Goal: Information Seeking & Learning: Learn about a topic

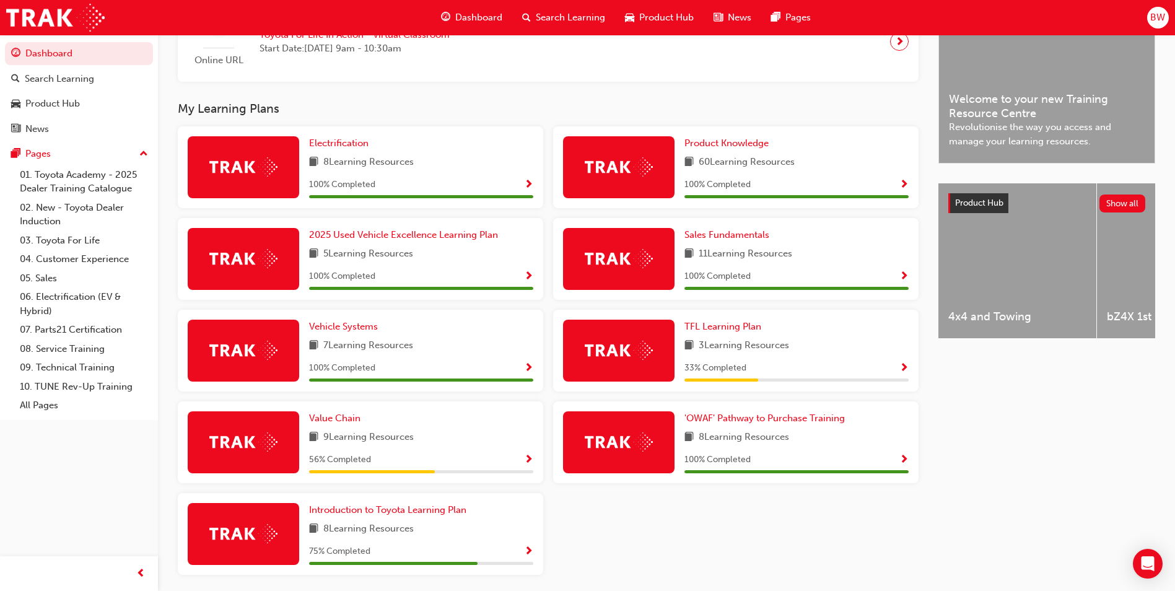
scroll to position [310, 0]
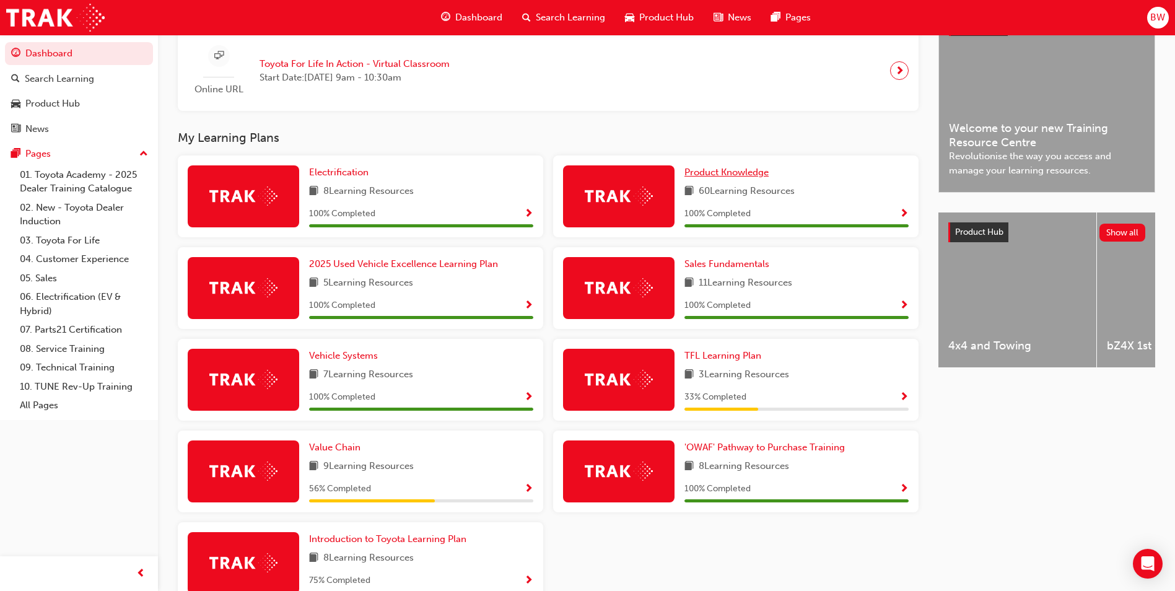
click at [721, 172] on span "Product Knowledge" at bounding box center [726, 172] width 84 height 11
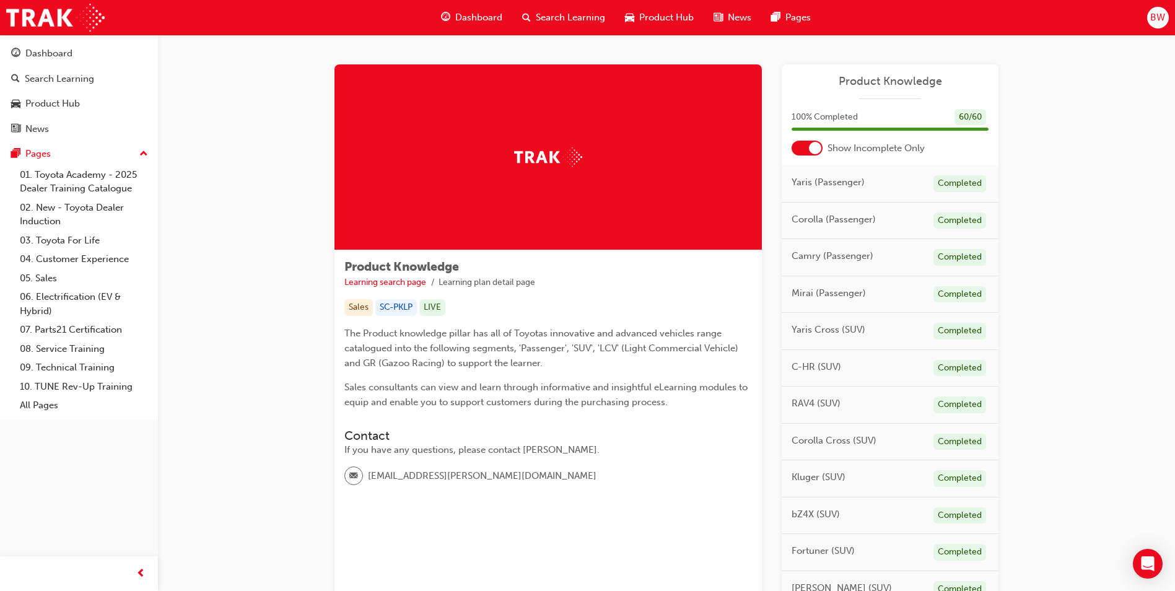
click at [807, 150] on div at bounding box center [806, 148] width 31 height 15
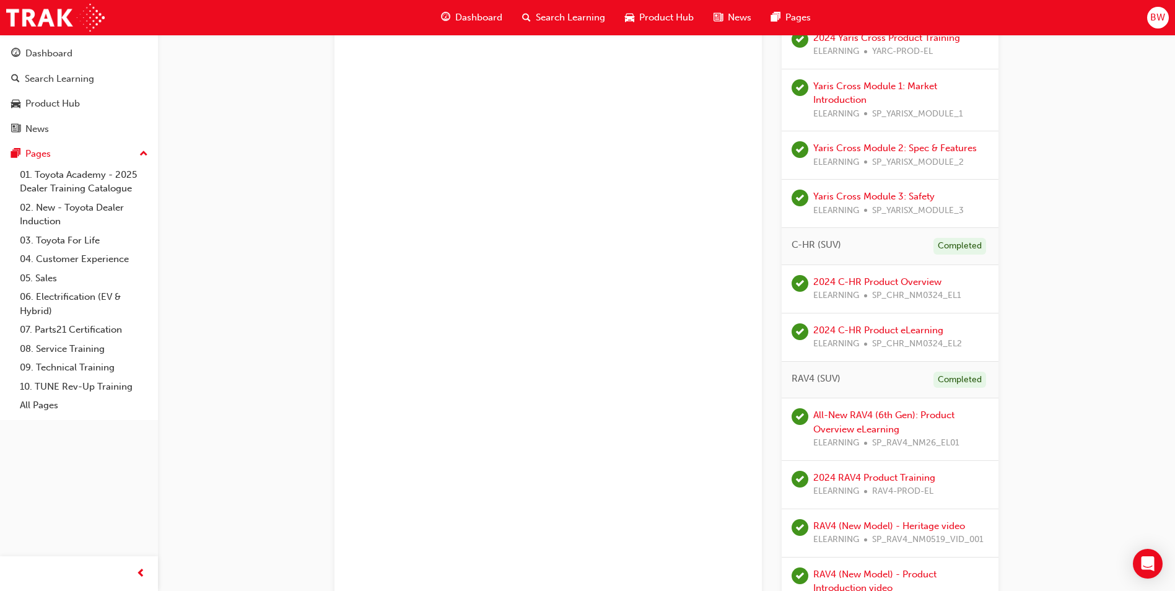
scroll to position [991, 0]
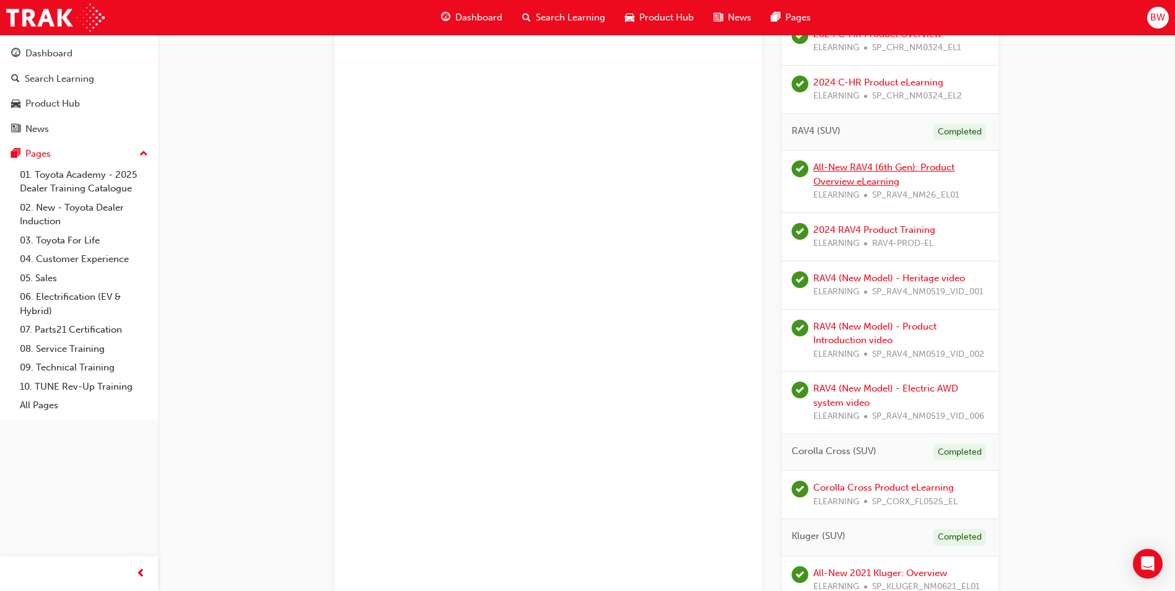
click at [906, 169] on link "All-New RAV4 (6th Gen): Product Overview eLearning" at bounding box center [883, 174] width 141 height 25
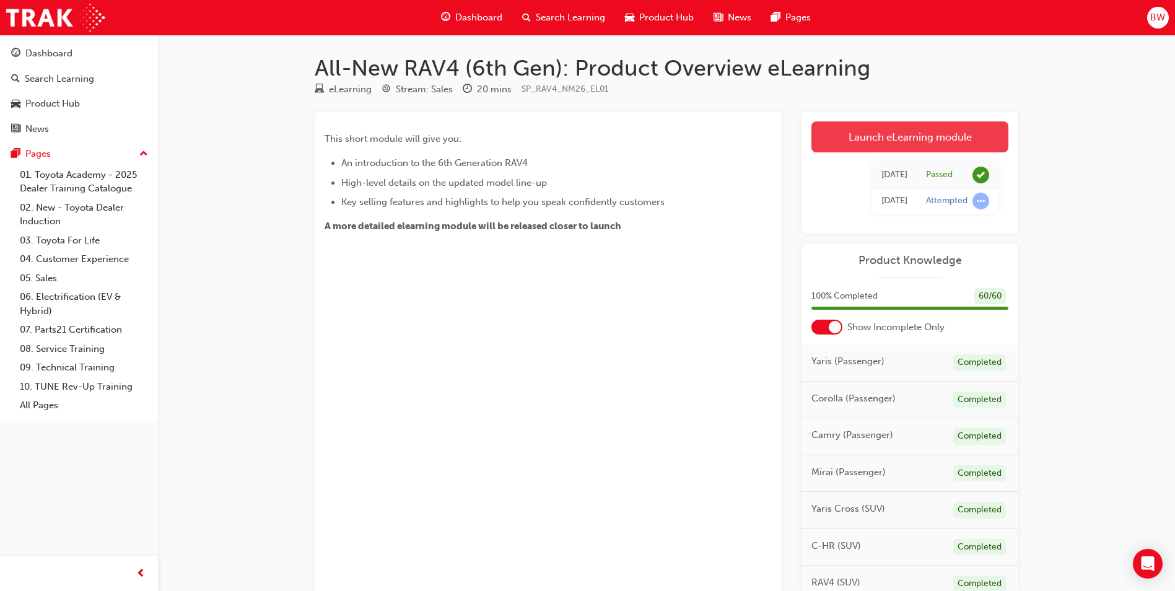
click at [904, 141] on link "Launch eLearning module" at bounding box center [909, 136] width 197 height 31
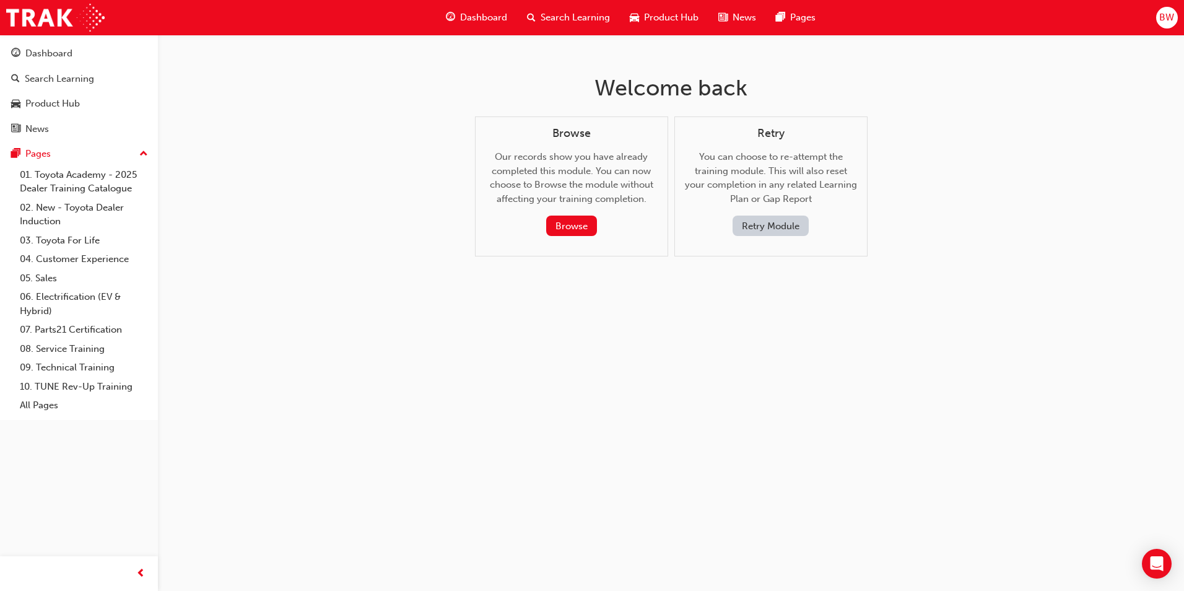
click at [797, 221] on button "Retry Module" at bounding box center [770, 225] width 76 height 20
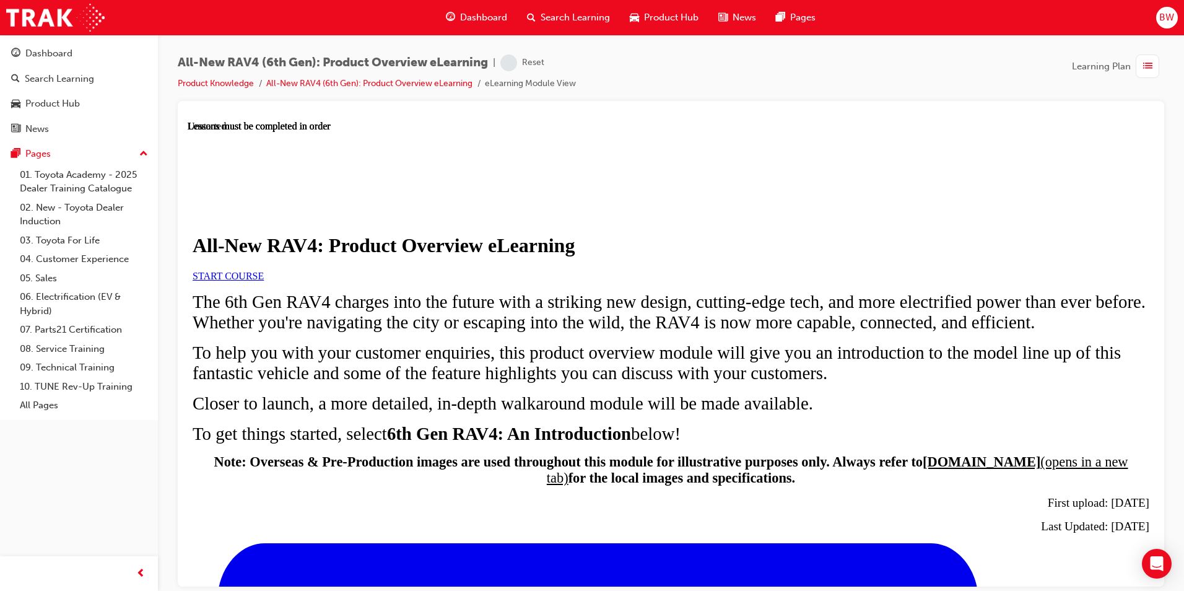
scroll to position [62, 0]
click at [264, 280] on link "START COURSE" at bounding box center [228, 275] width 71 height 11
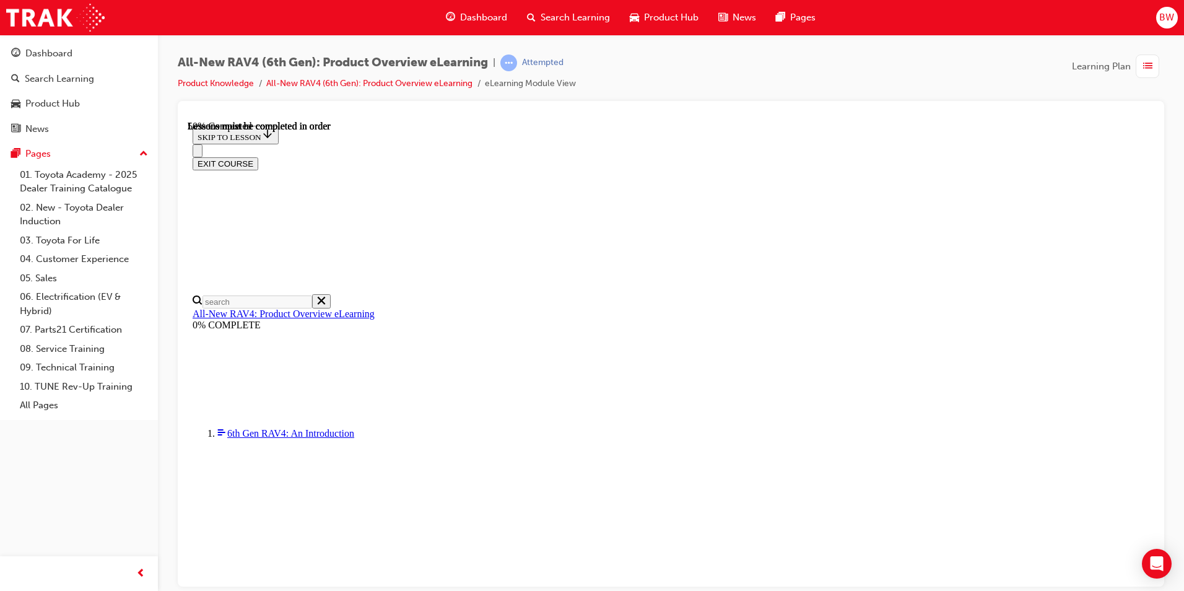
scroll to position [1158, 0]
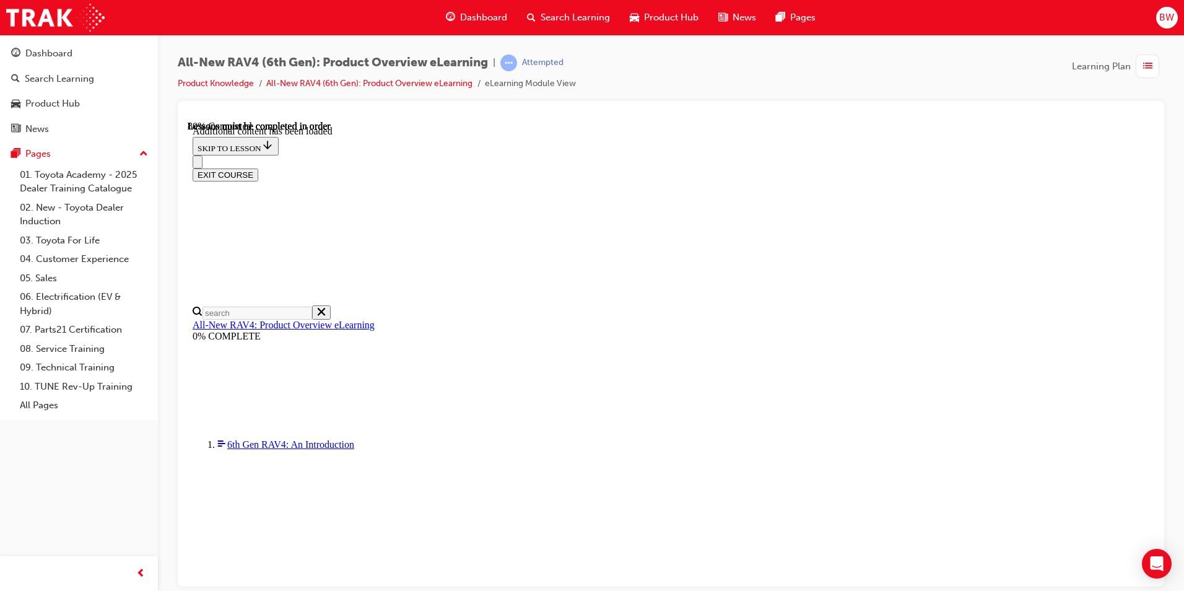
drag, startPoint x: 576, startPoint y: 477, endPoint x: 590, endPoint y: 480, distance: 14.6
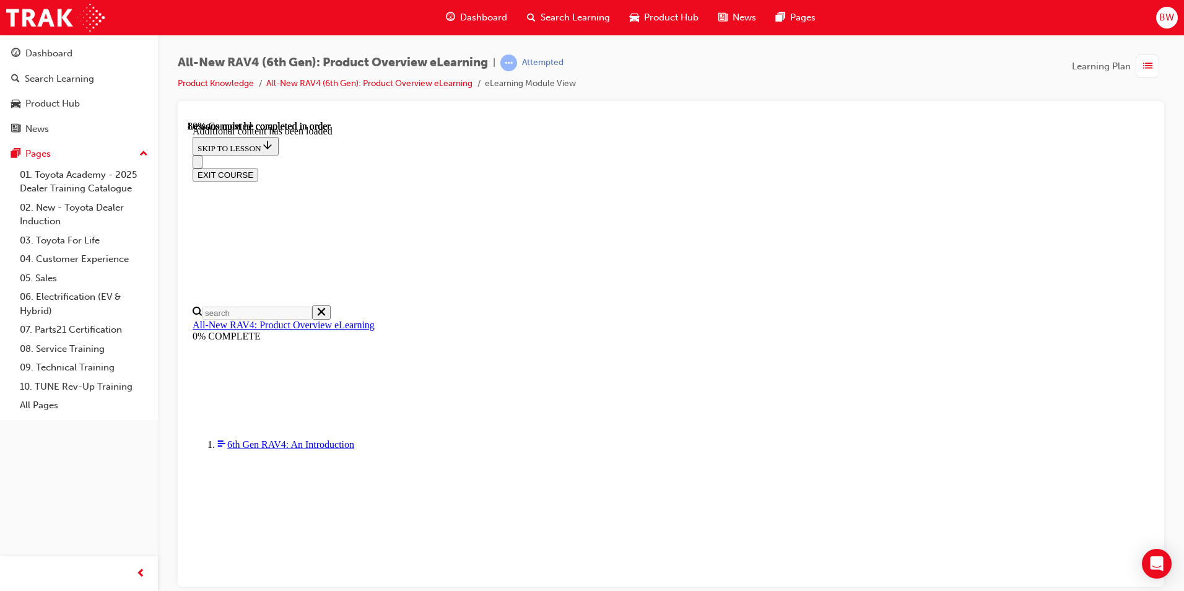
drag, startPoint x: 752, startPoint y: 483, endPoint x: 763, endPoint y: 481, distance: 11.9
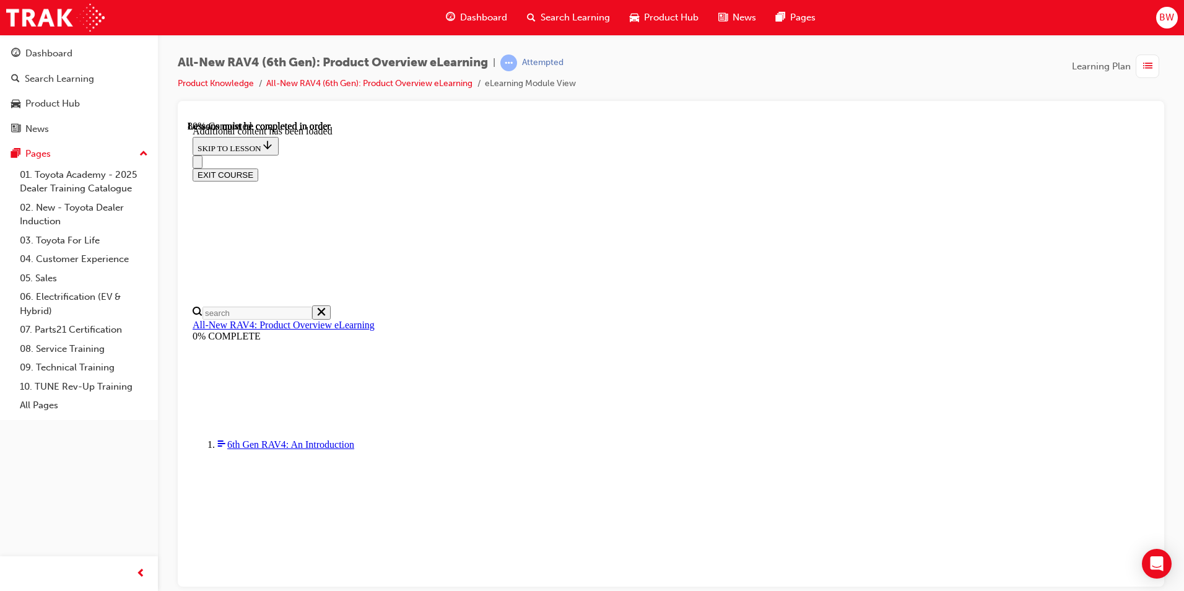
drag, startPoint x: 807, startPoint y: 479, endPoint x: 817, endPoint y: 479, distance: 9.3
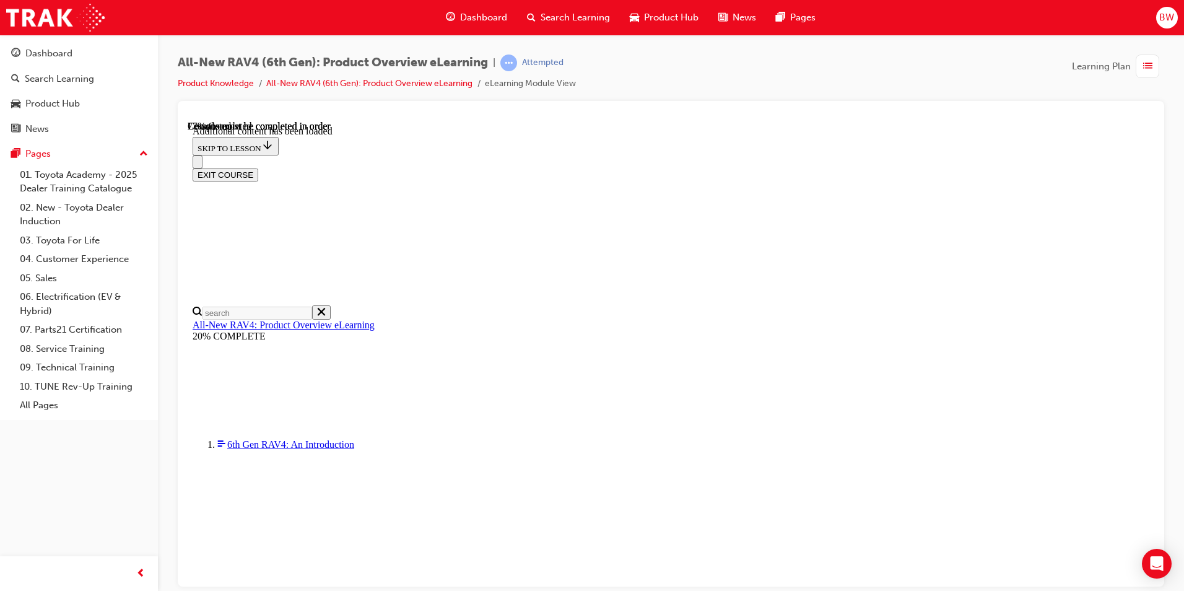
scroll to position [1736, 0]
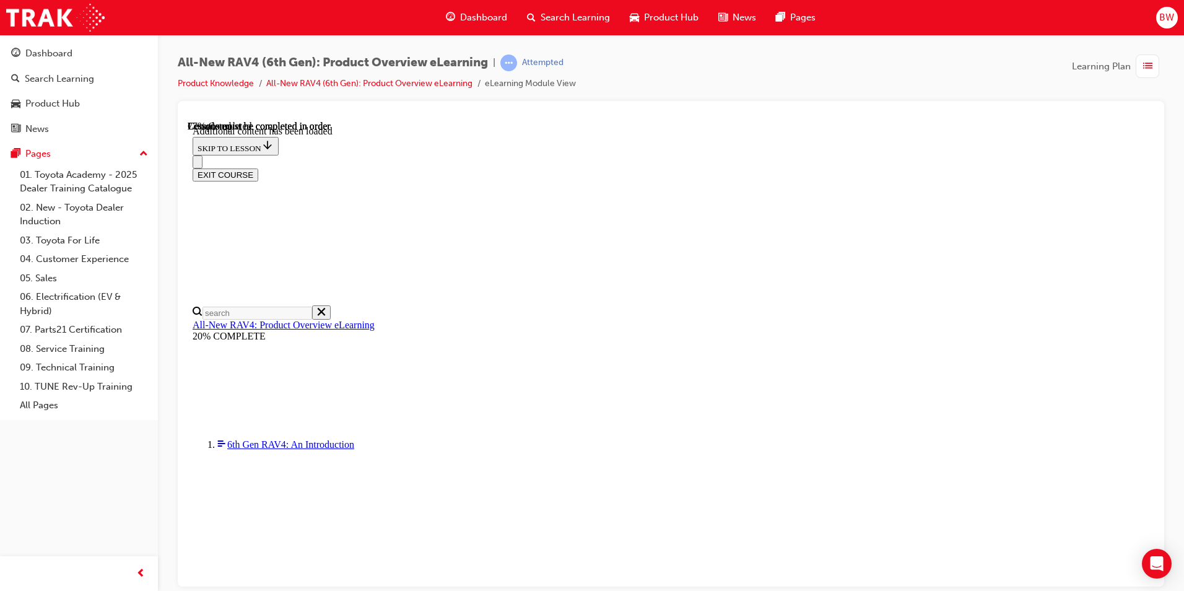
scroll to position [0, 179]
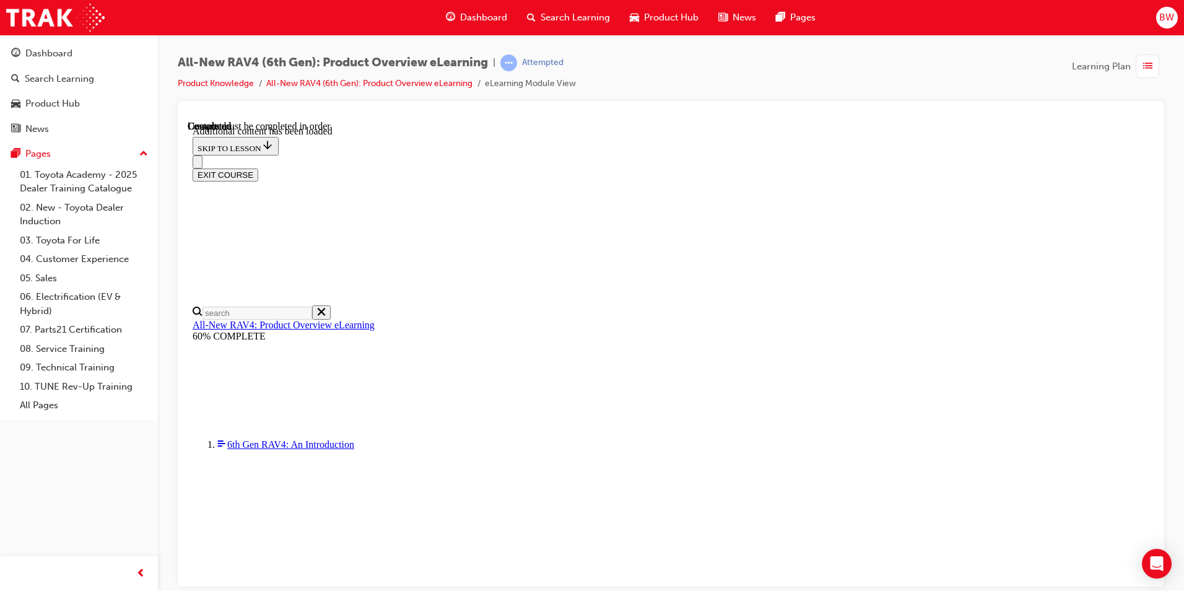
scroll to position [788, 0]
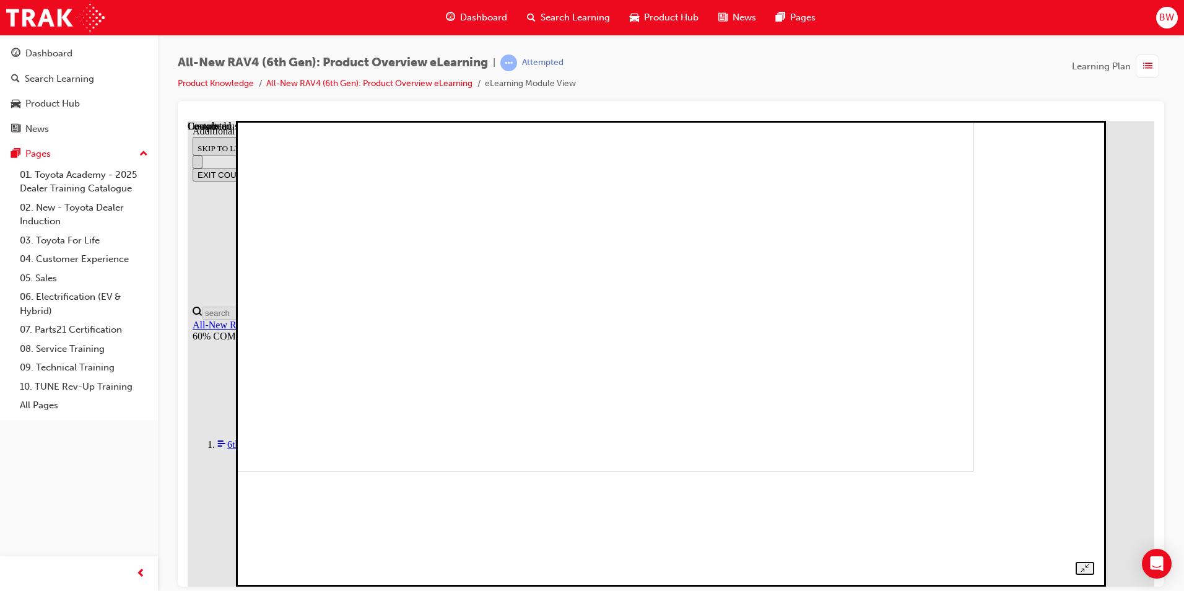
click at [828, 367] on img at bounding box center [560, 238] width 828 height 466
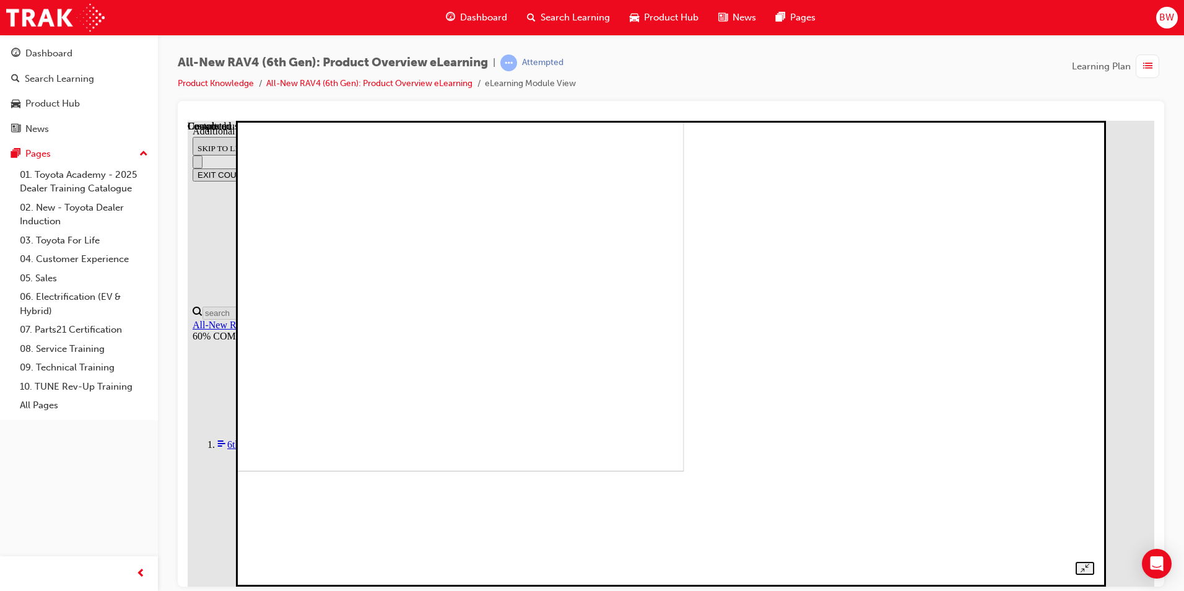
click at [684, 337] on img at bounding box center [270, 238] width 828 height 466
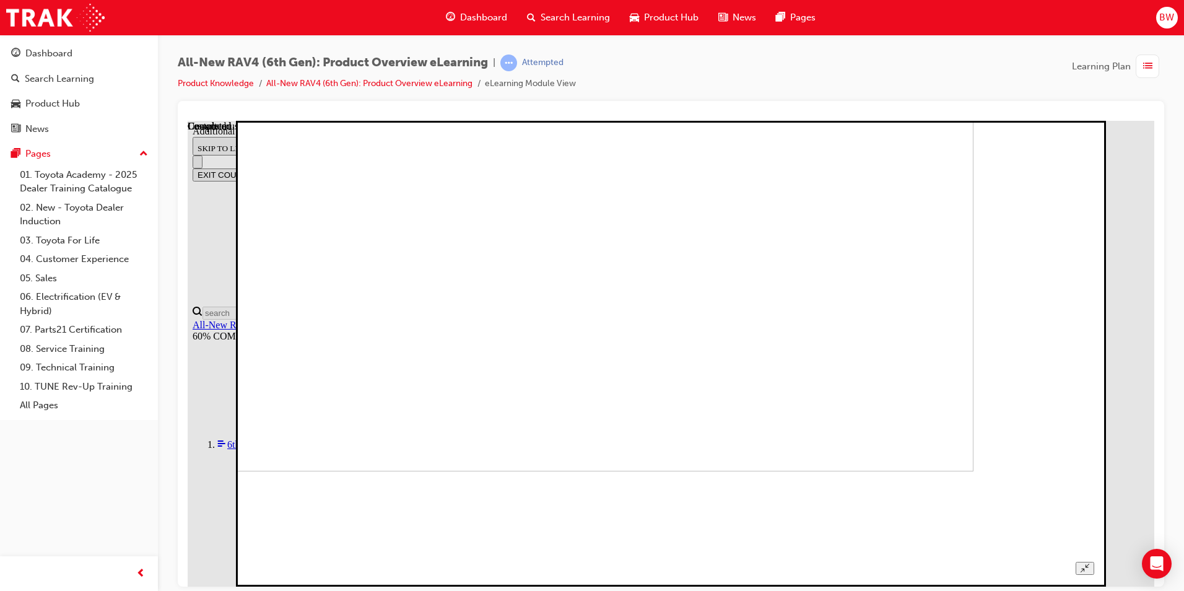
click at [684, 374] on img at bounding box center [560, 238] width 828 height 466
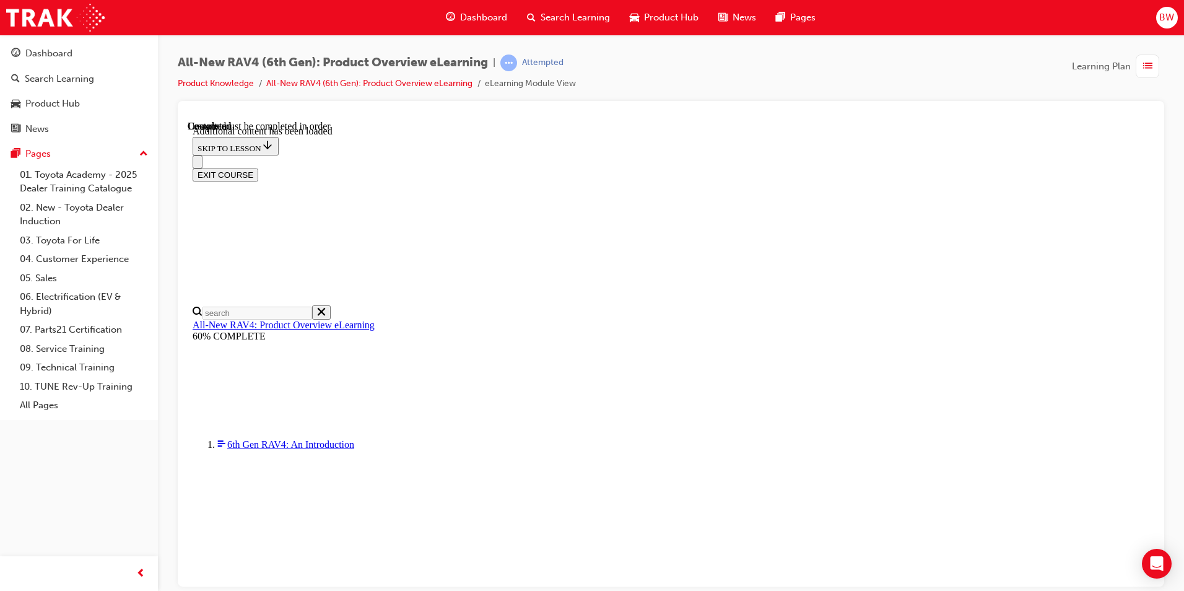
scroll to position [865, 0]
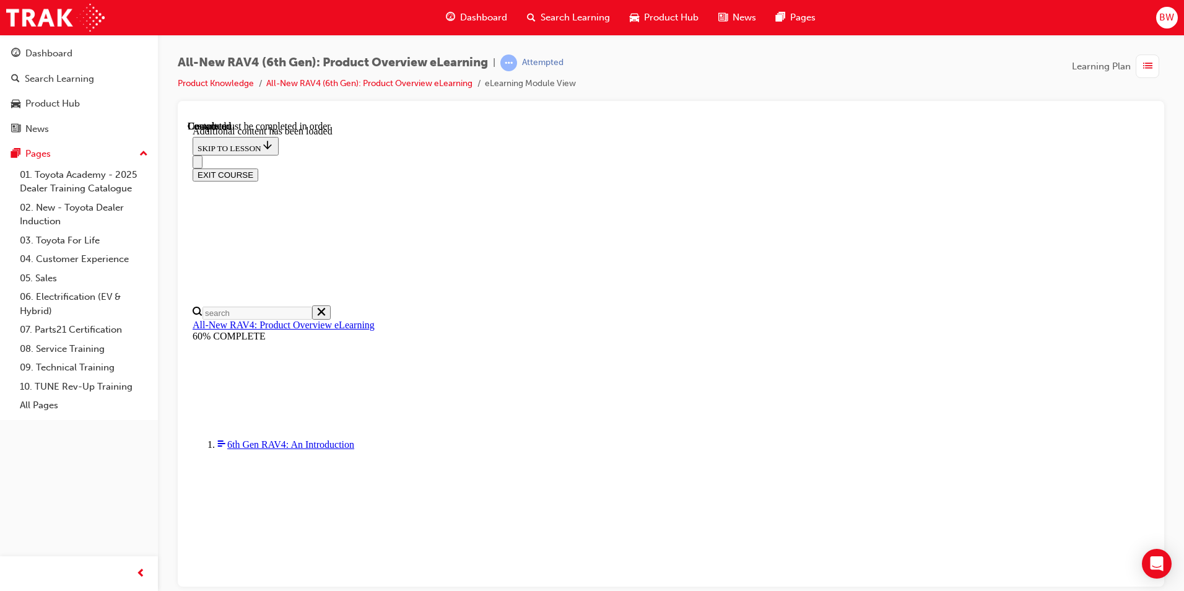
scroll to position [291, 0]
radio input "true"
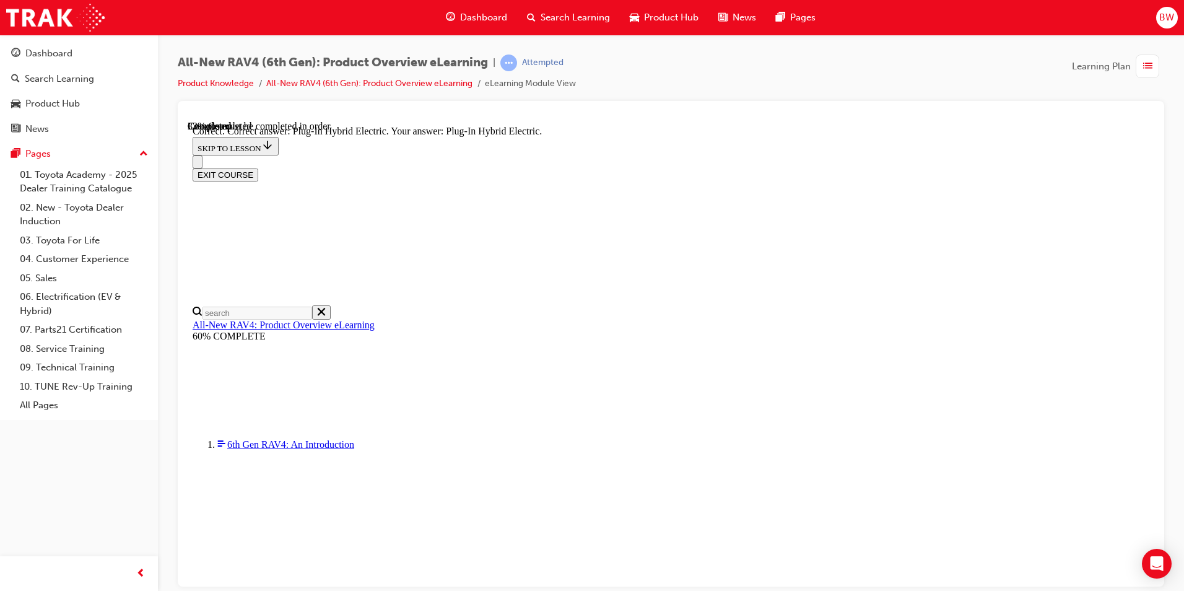
scroll to position [367, 0]
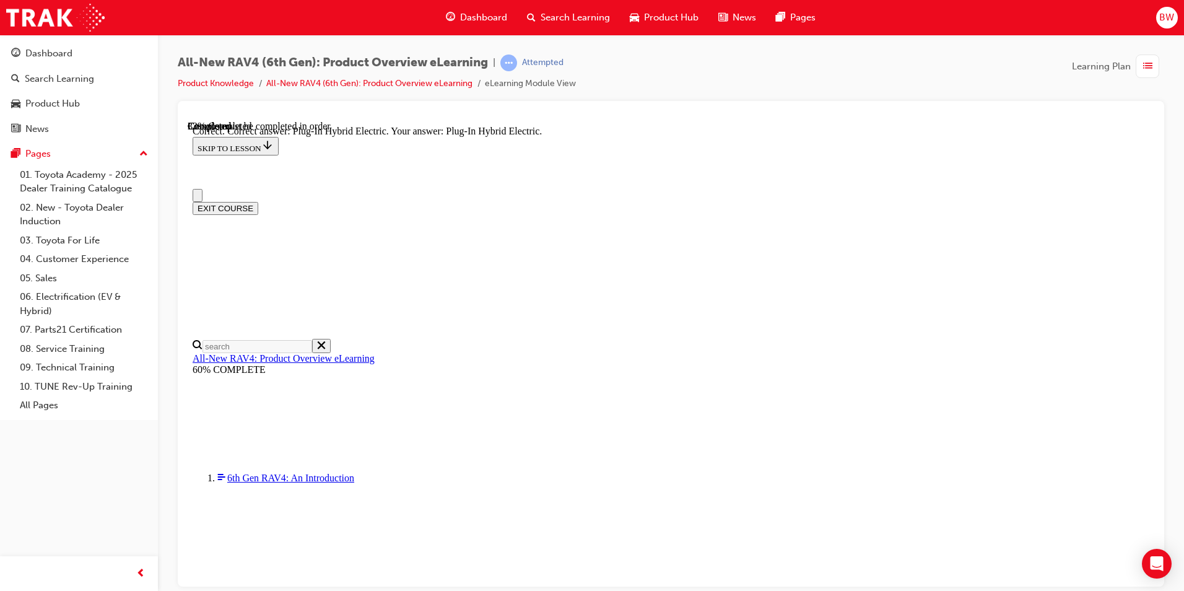
scroll to position [372, 0]
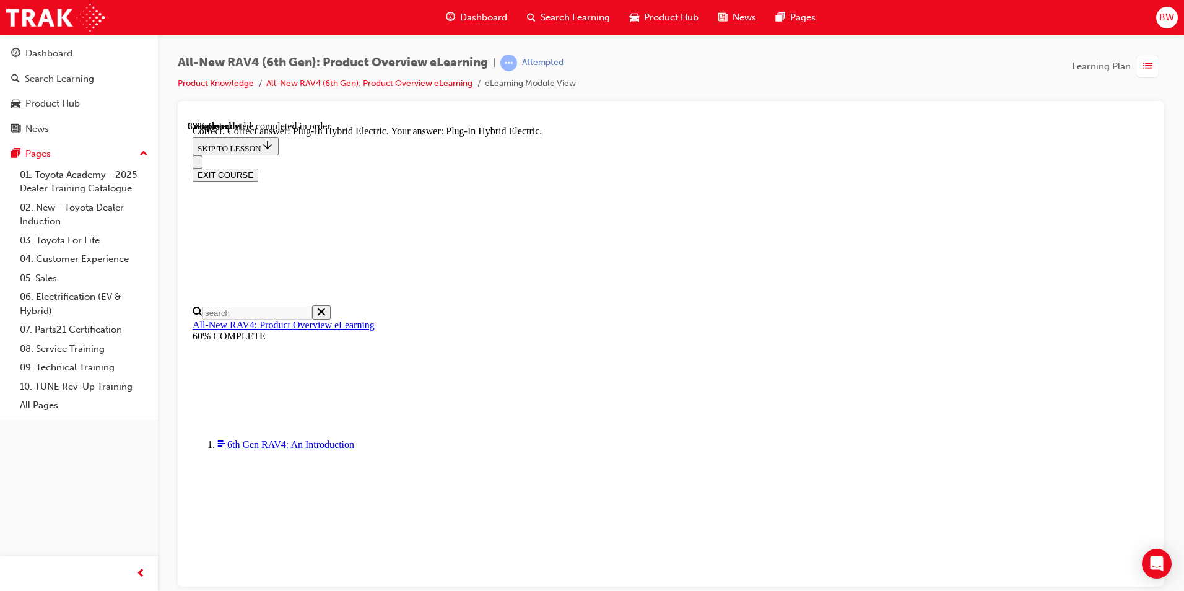
radio input "true"
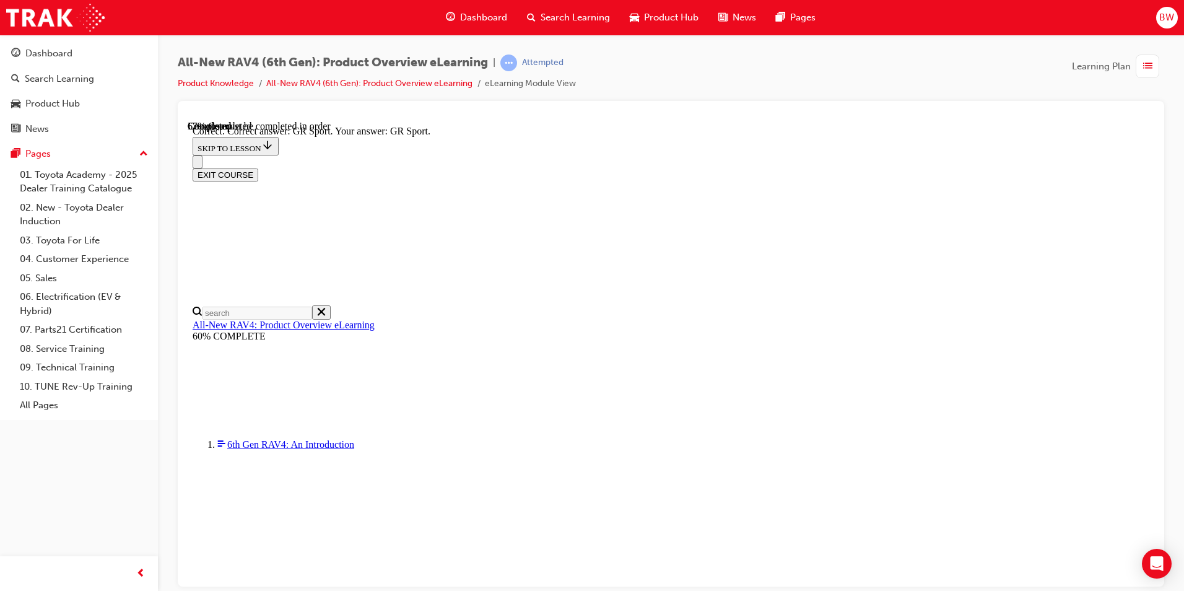
scroll to position [456, 0]
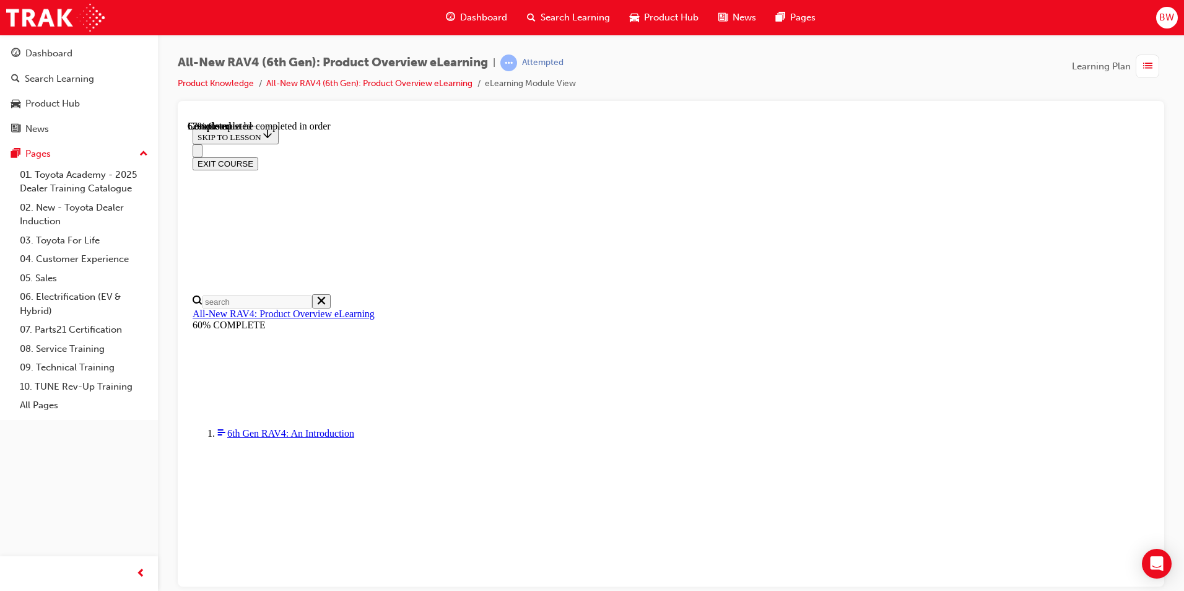
scroll to position [310, 0]
checkbox input "true"
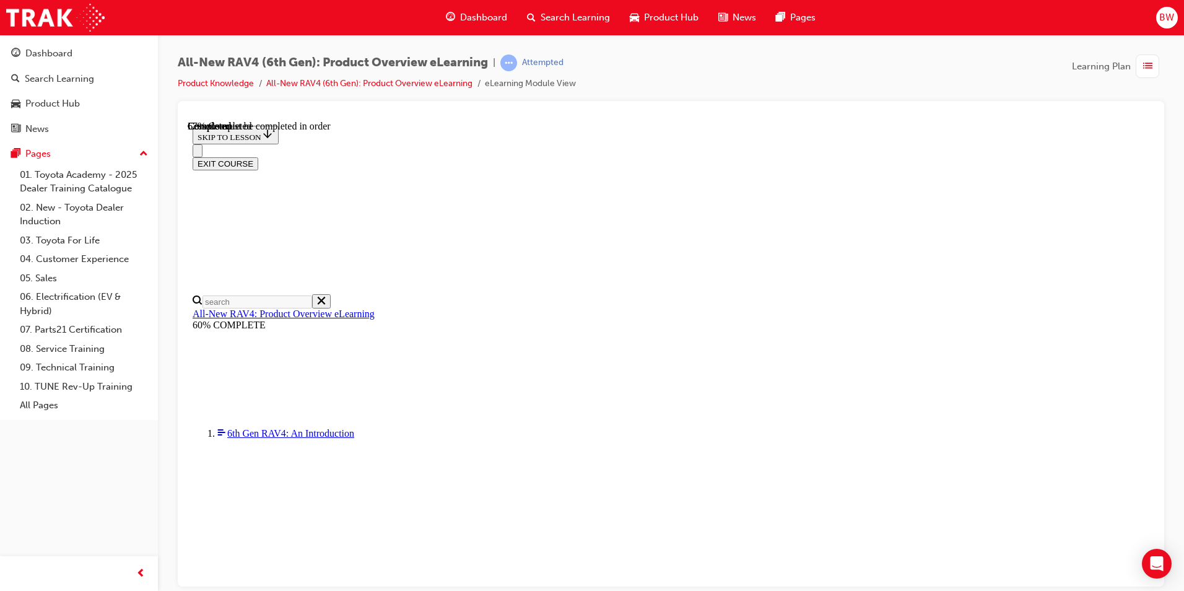
checkbox input "true"
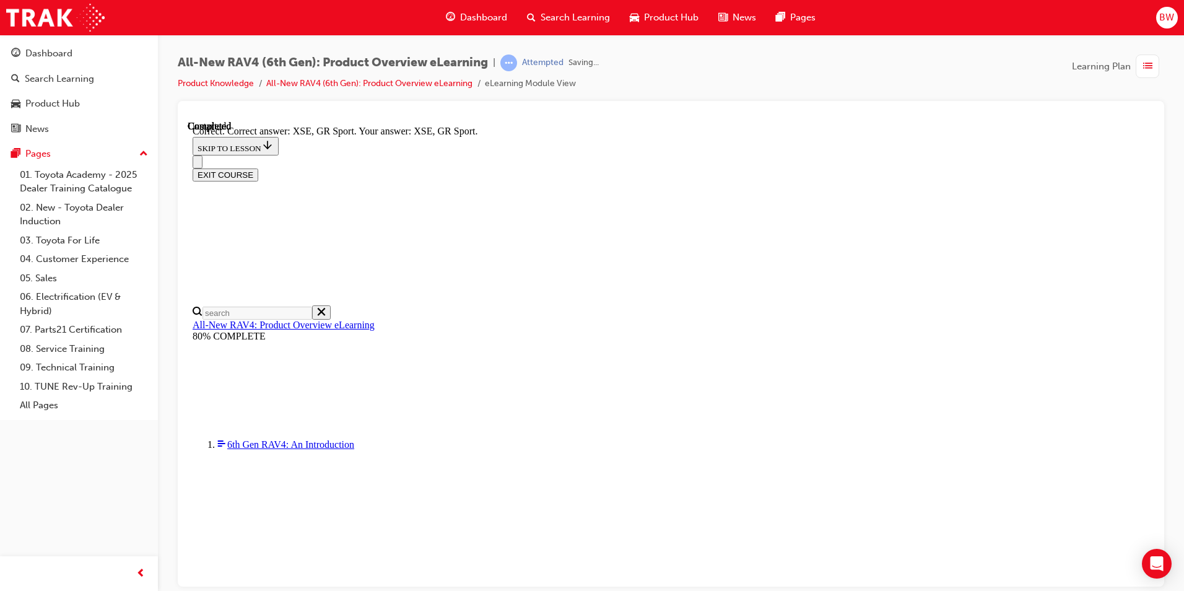
scroll to position [459, 0]
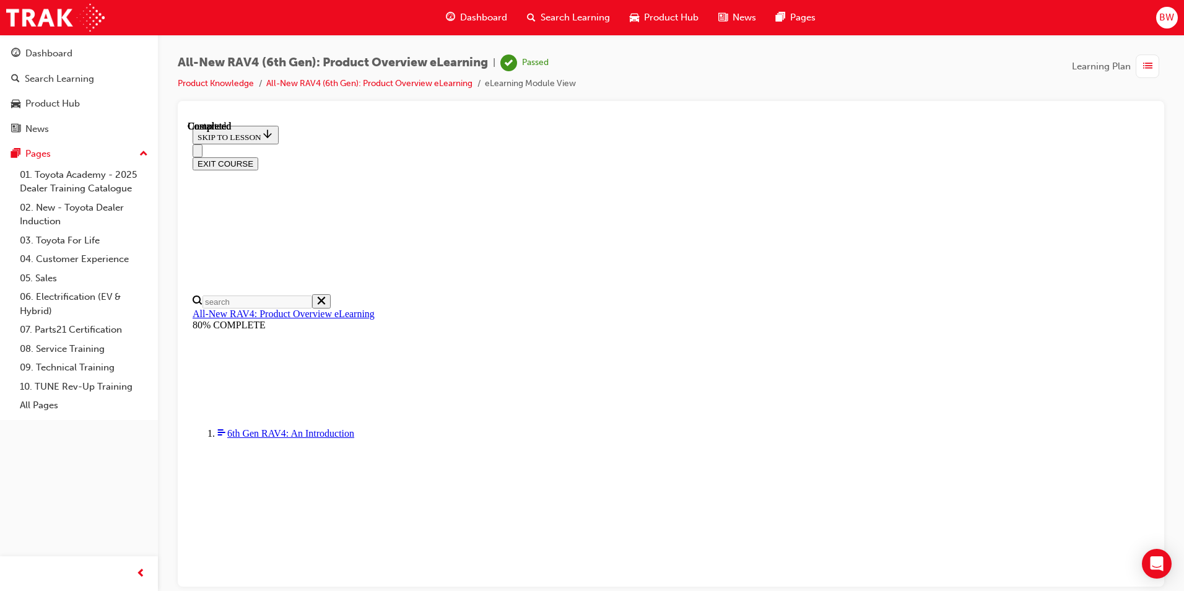
scroll to position [215, 0]
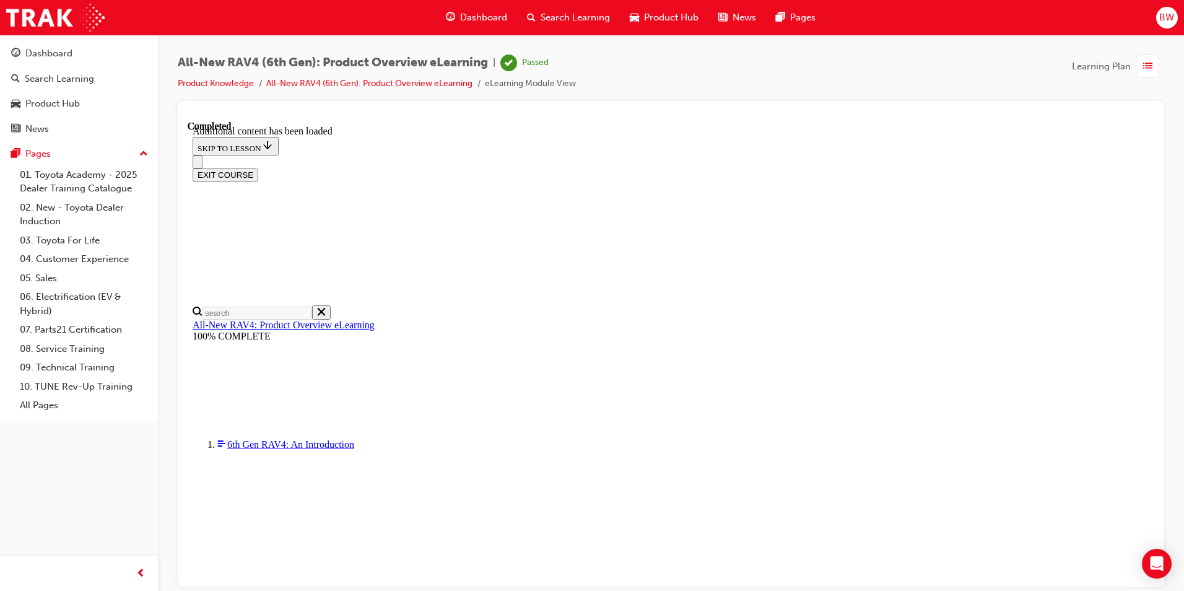
scroll to position [2288, 0]
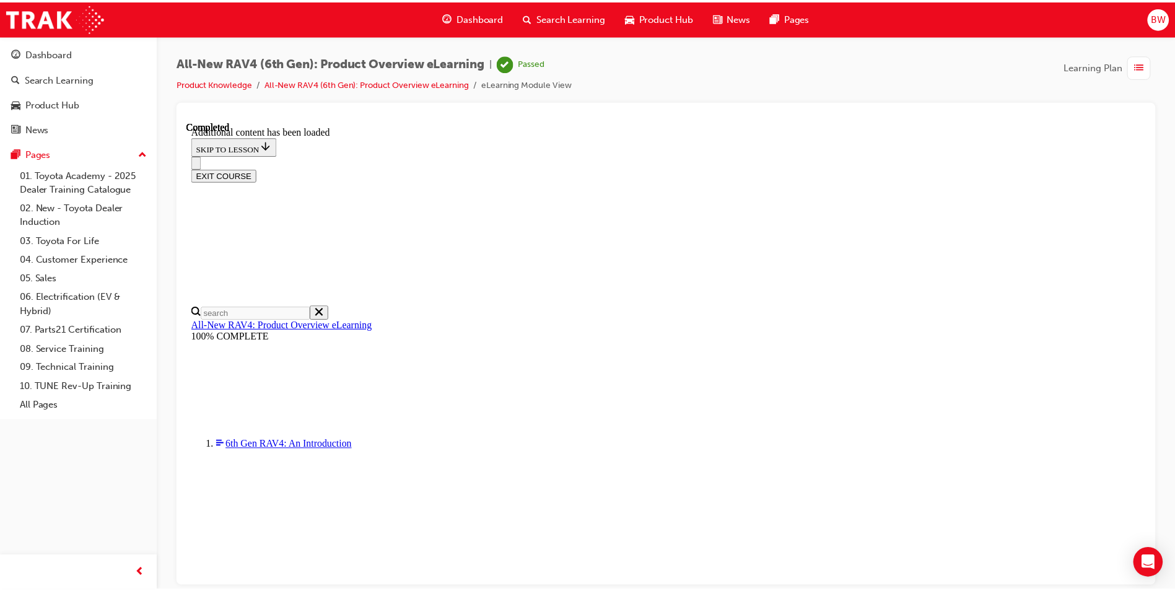
scroll to position [865, 0]
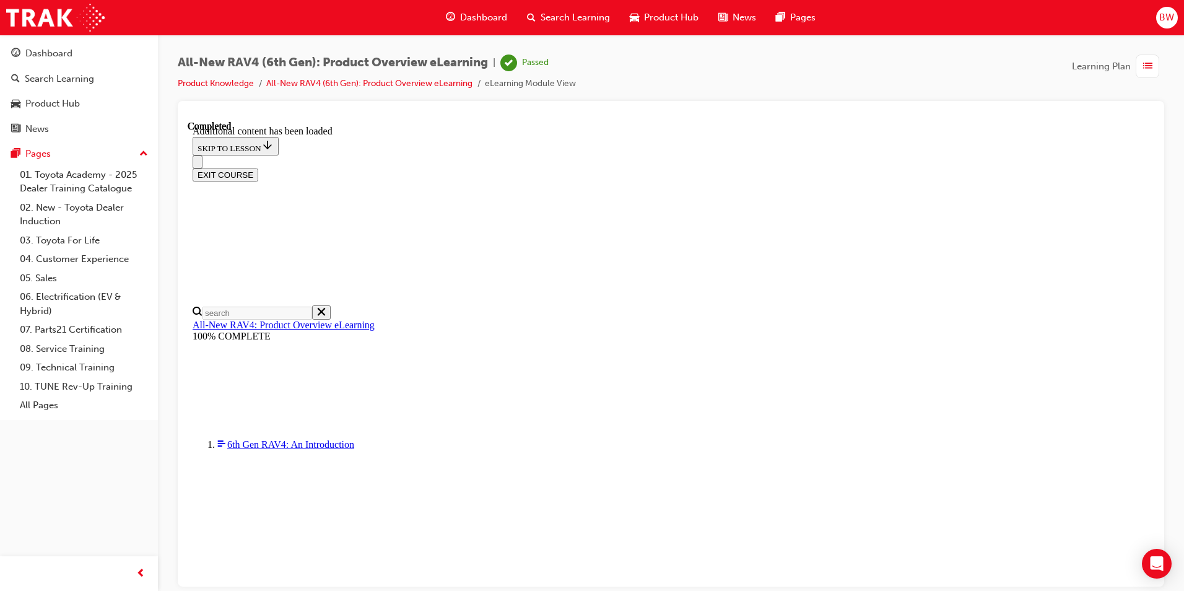
click at [450, 11] on span "guage-icon" at bounding box center [450, 17] width 9 height 15
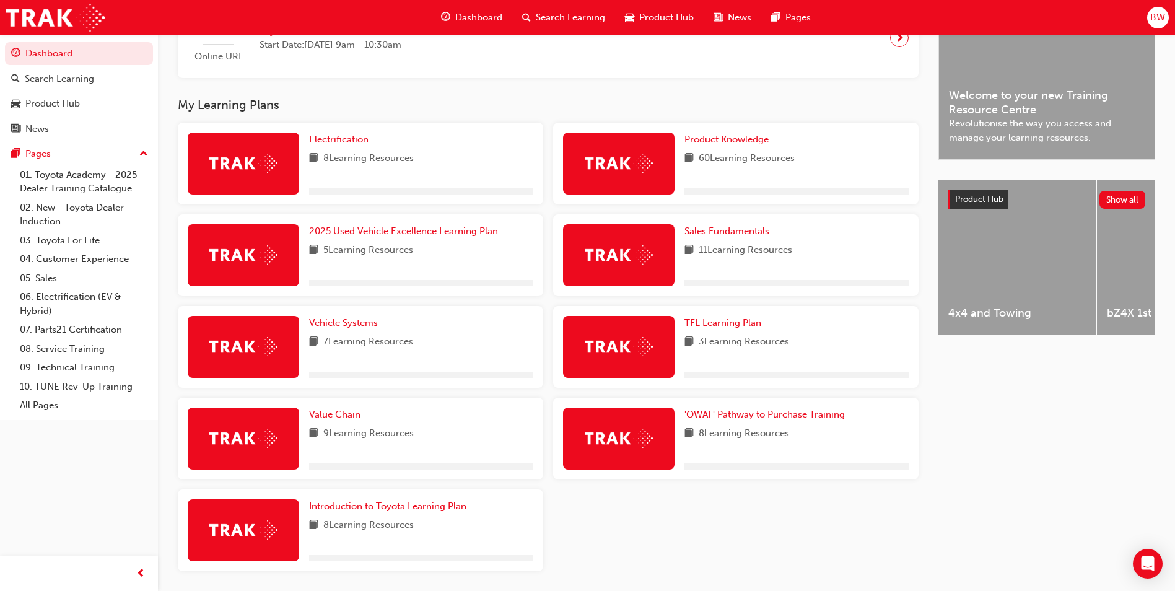
scroll to position [388, 0]
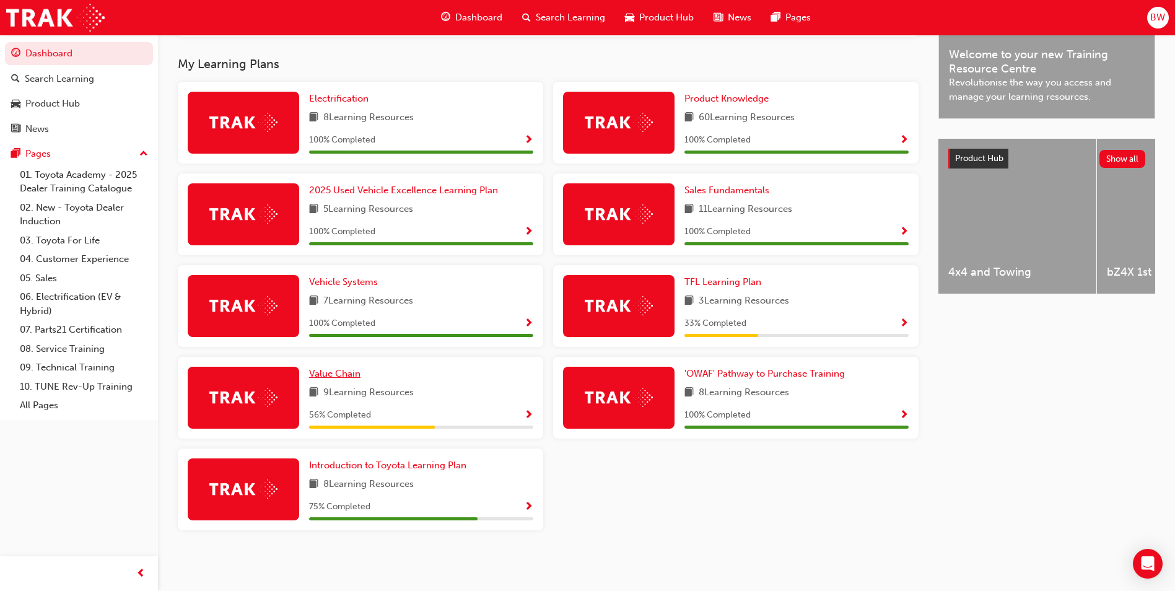
click at [344, 379] on link "Value Chain" at bounding box center [337, 374] width 56 height 14
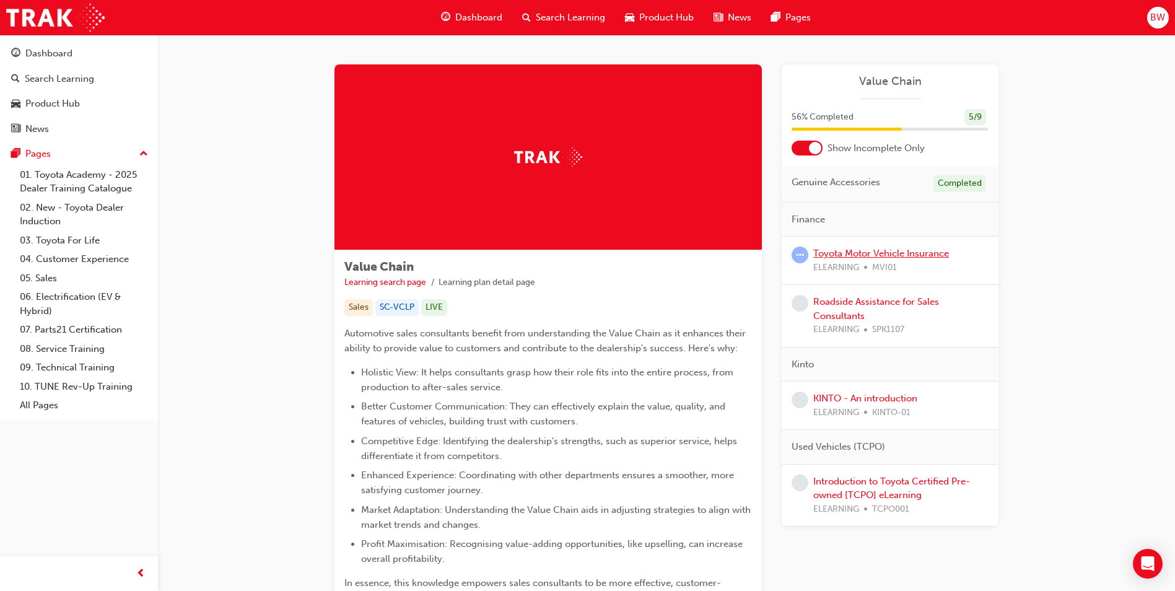
click at [866, 255] on link "Toyota Motor Vehicle Insurance" at bounding box center [881, 253] width 136 height 11
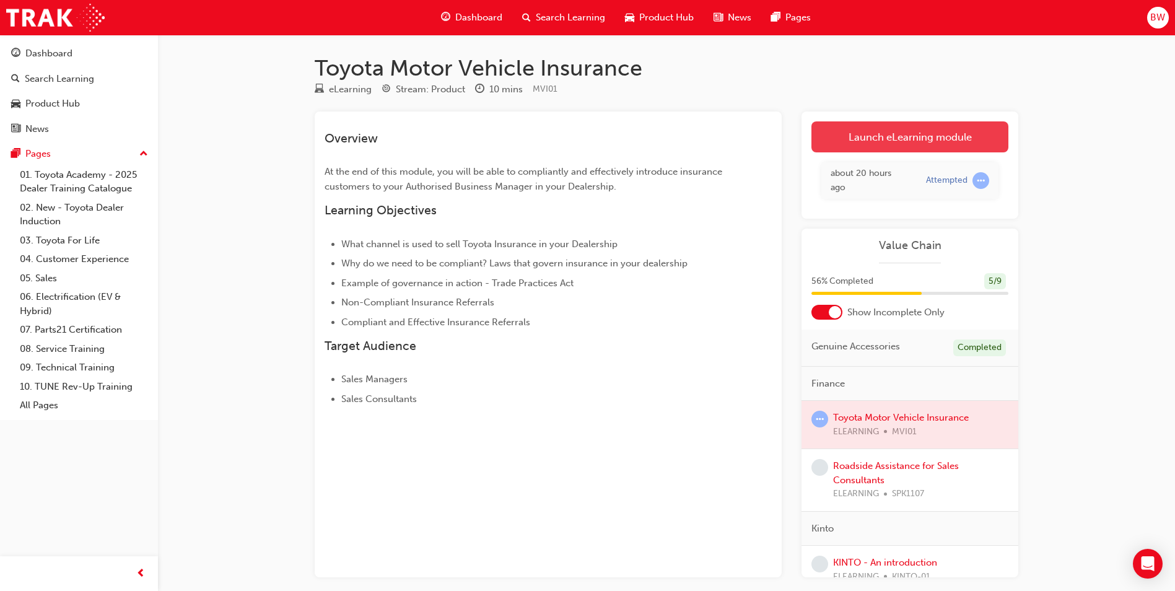
click at [874, 145] on link "Launch eLearning module" at bounding box center [909, 136] width 197 height 31
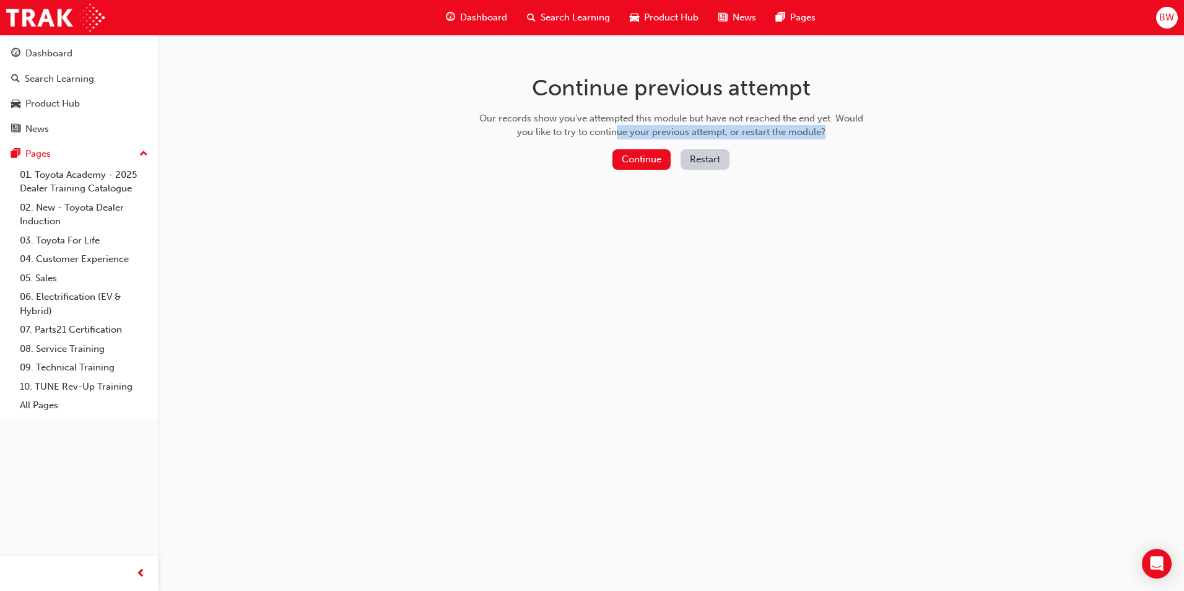
drag, startPoint x: 624, startPoint y: 141, endPoint x: 613, endPoint y: 129, distance: 16.2
click at [613, 129] on div "Continue previous attempt Our records show you've attempted this module but hav…" at bounding box center [671, 125] width 402 height 180
drag, startPoint x: 613, startPoint y: 129, endPoint x: 630, endPoint y: 150, distance: 27.3
click at [630, 150] on button "Continue" at bounding box center [641, 159] width 58 height 20
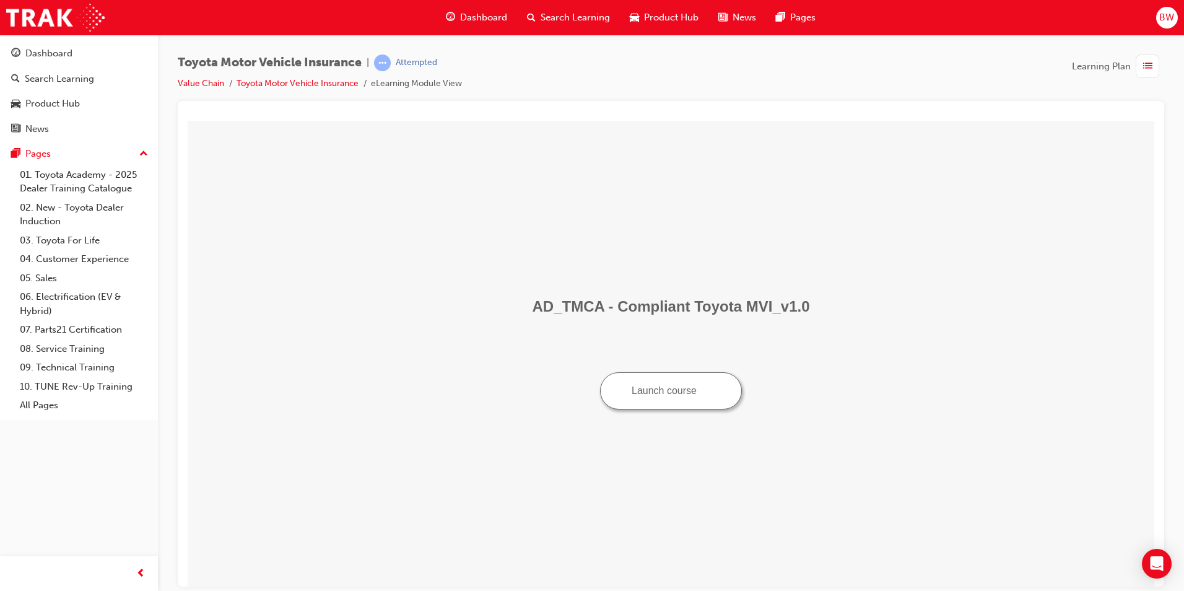
click at [675, 389] on button "Launch course" at bounding box center [671, 390] width 142 height 37
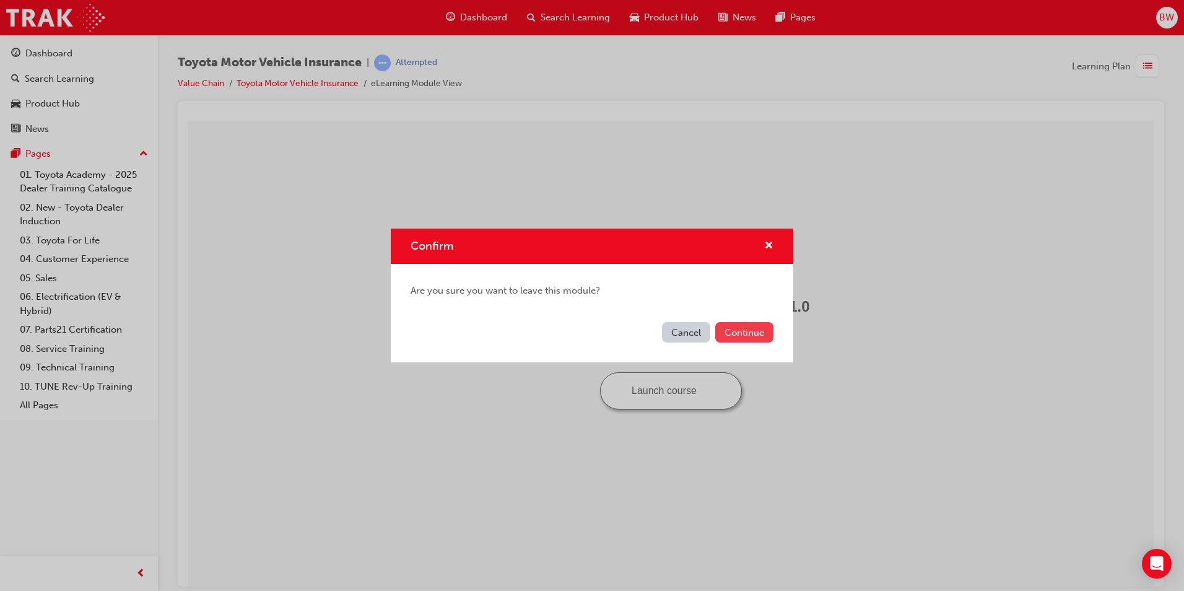
click at [753, 324] on button "Continue" at bounding box center [744, 332] width 58 height 20
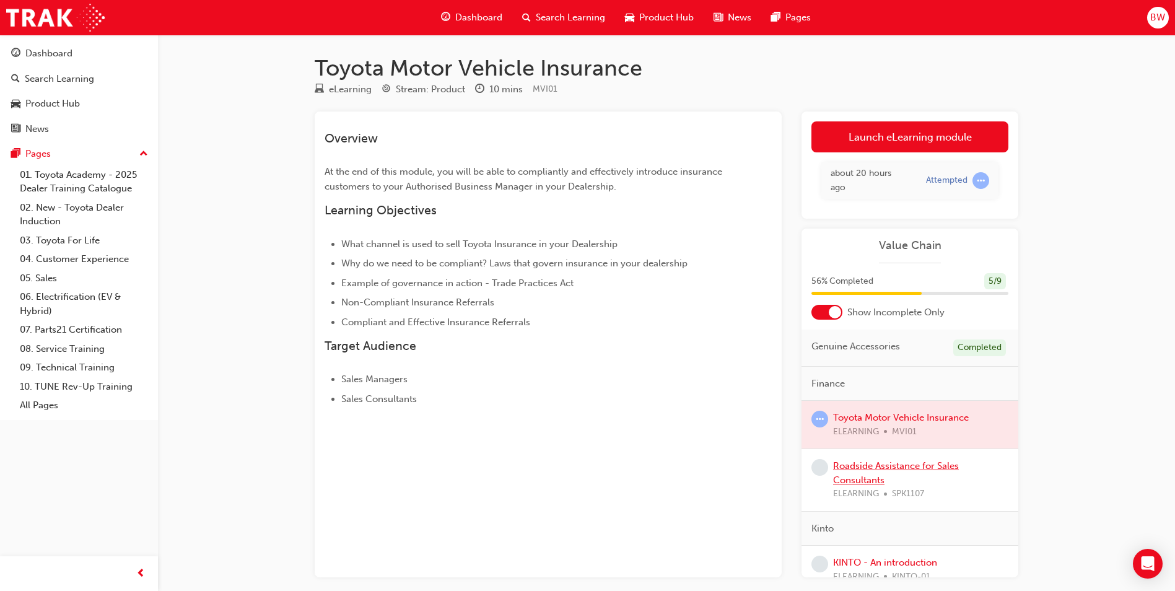
click at [906, 470] on link "Roadside Assistance for Sales Consultants" at bounding box center [896, 472] width 126 height 25
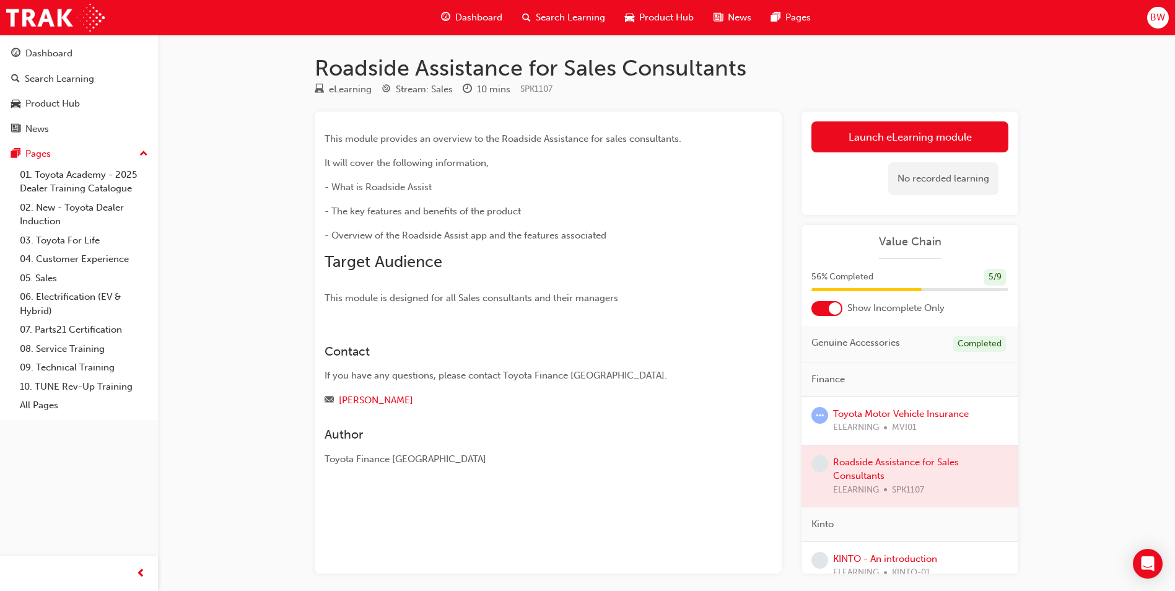
click at [887, 467] on div at bounding box center [909, 476] width 217 height 62
click at [758, 419] on div "Author Toyota Finance [GEOGRAPHIC_DATA]" at bounding box center [547, 436] width 447 height 58
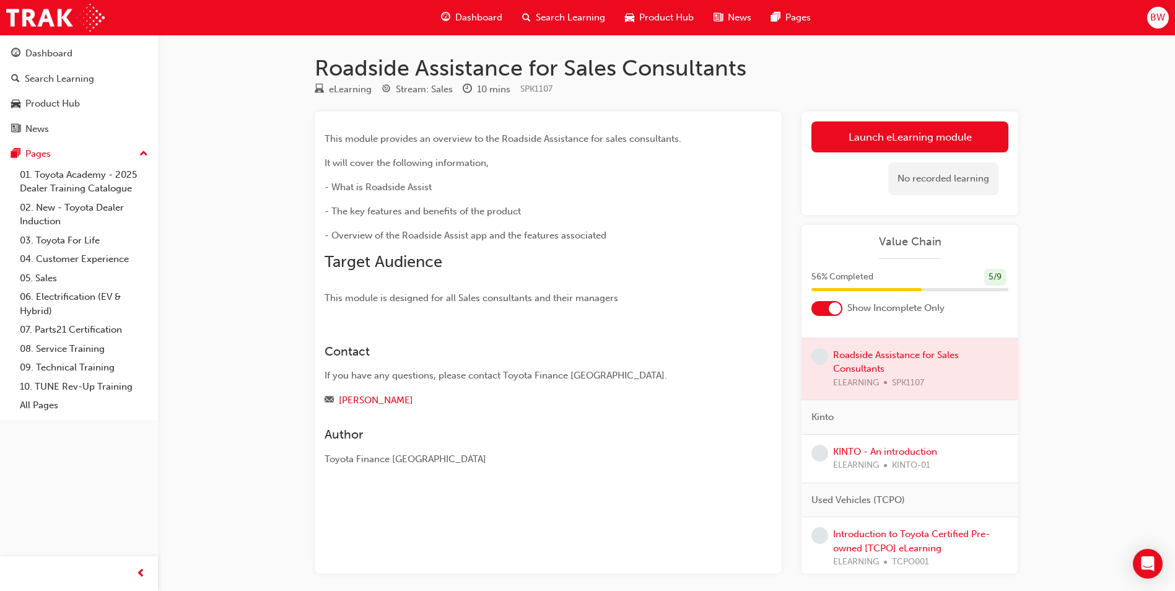
scroll to position [113, 0]
click at [902, 445] on link "KINTO - An introduction" at bounding box center [885, 445] width 104 height 11
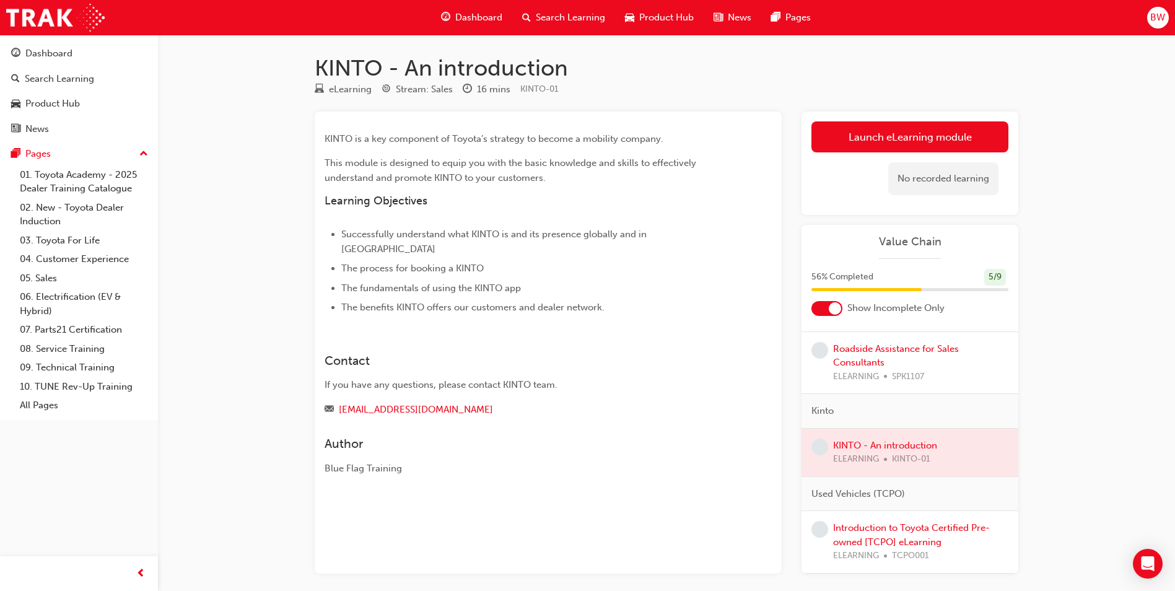
click at [478, 19] on span "Dashboard" at bounding box center [478, 18] width 47 height 14
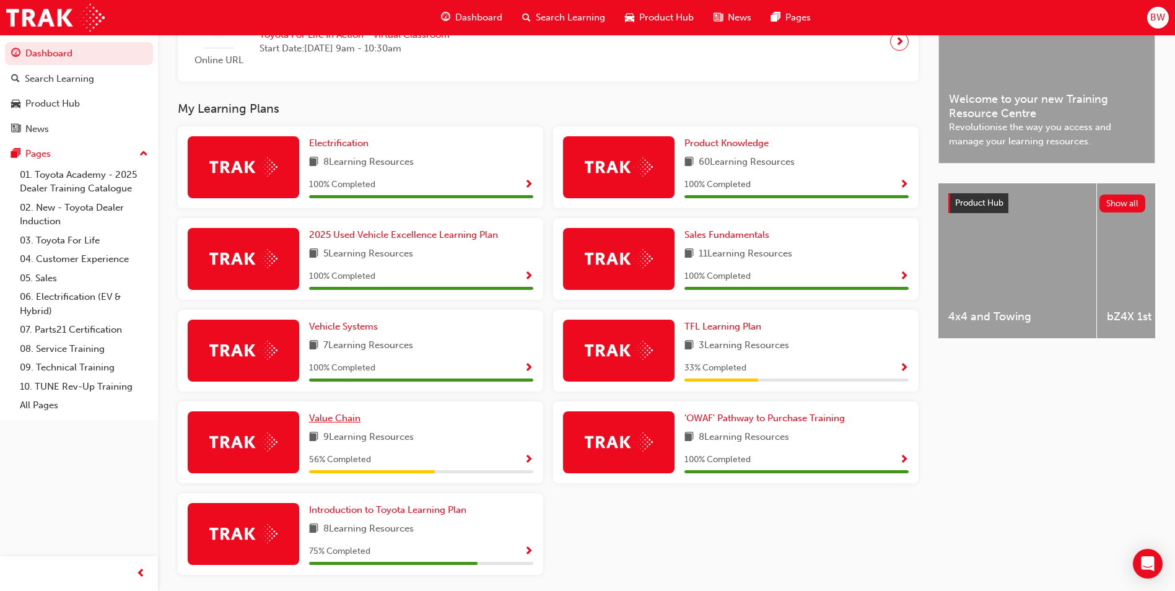
scroll to position [388, 0]
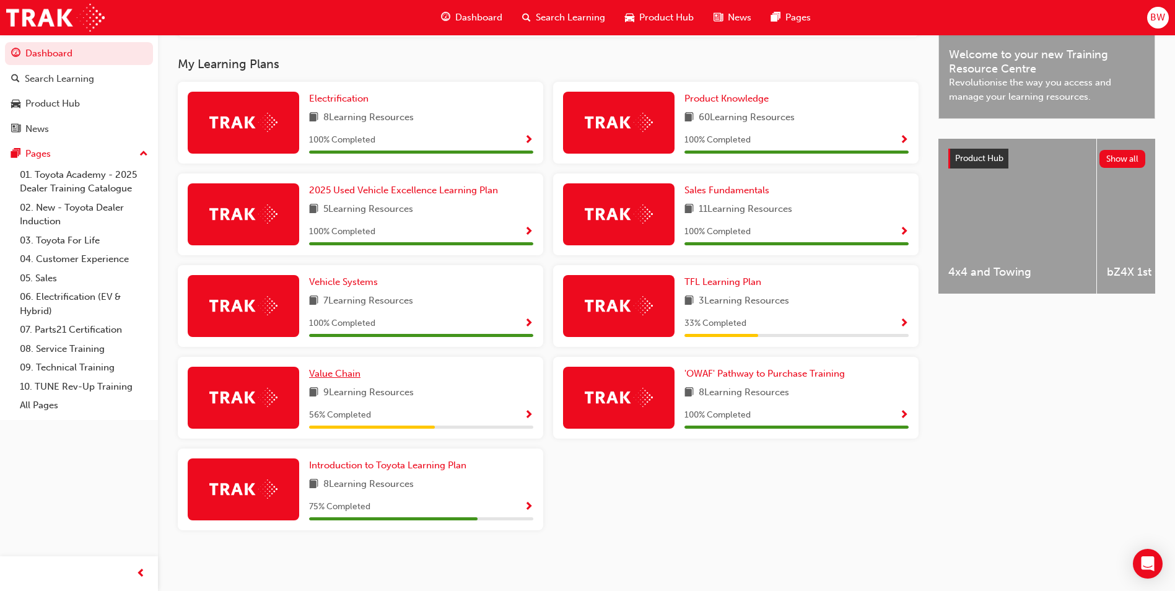
click at [347, 376] on span "Value Chain" at bounding box center [334, 373] width 51 height 11
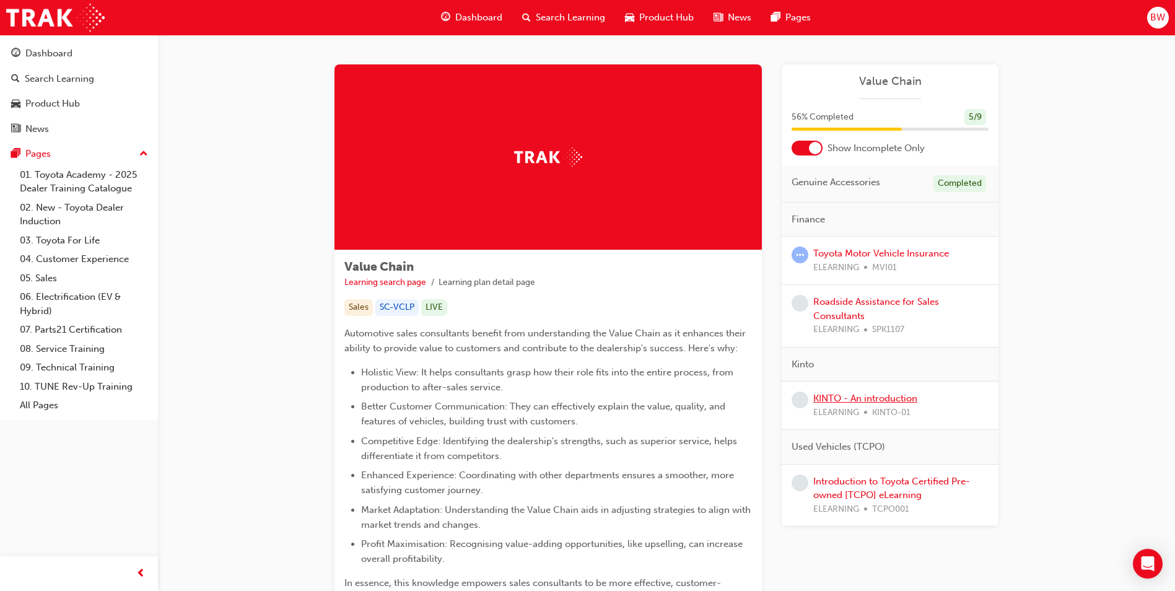
click at [840, 395] on link "KINTO - An introduction" at bounding box center [865, 398] width 104 height 11
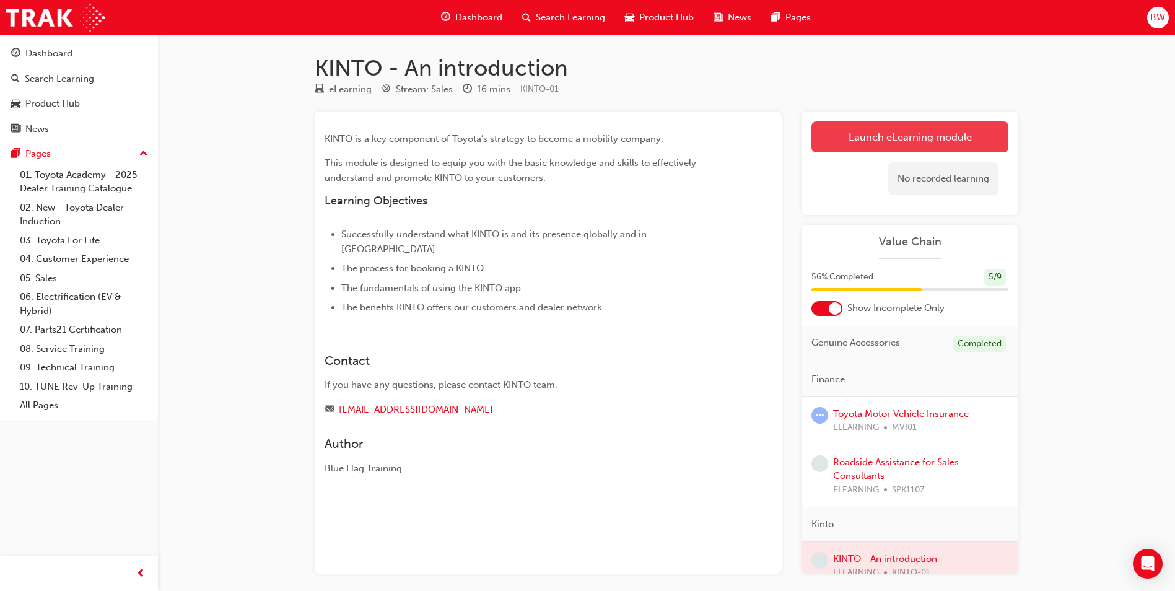
click at [890, 138] on link "Launch eLearning module" at bounding box center [909, 136] width 197 height 31
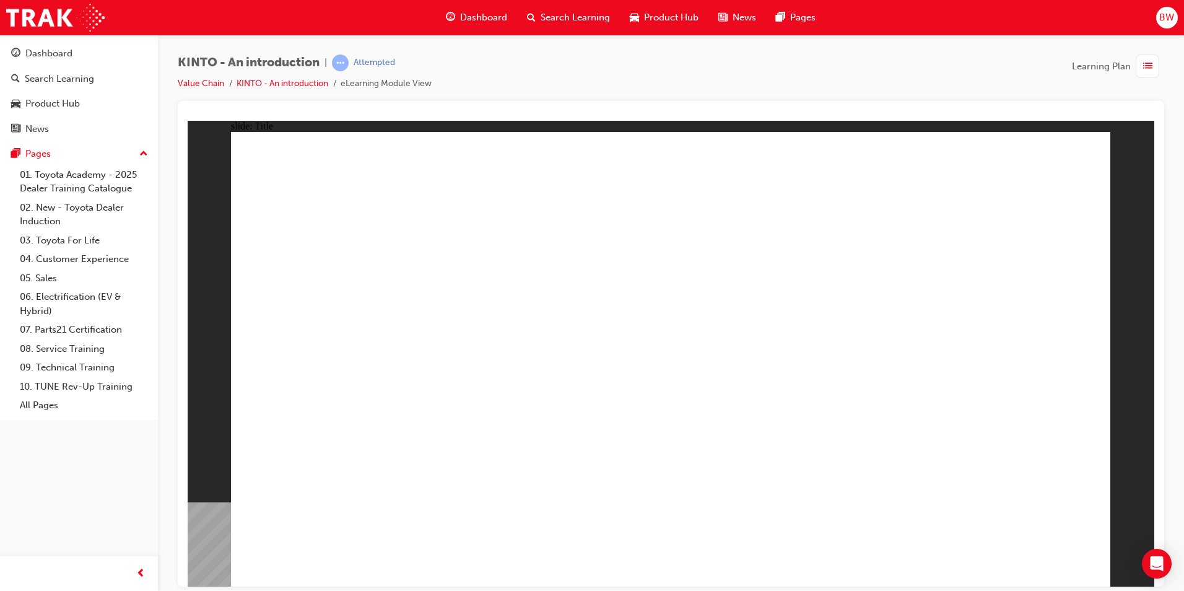
drag, startPoint x: 734, startPoint y: 330, endPoint x: 734, endPoint y: 339, distance: 8.7
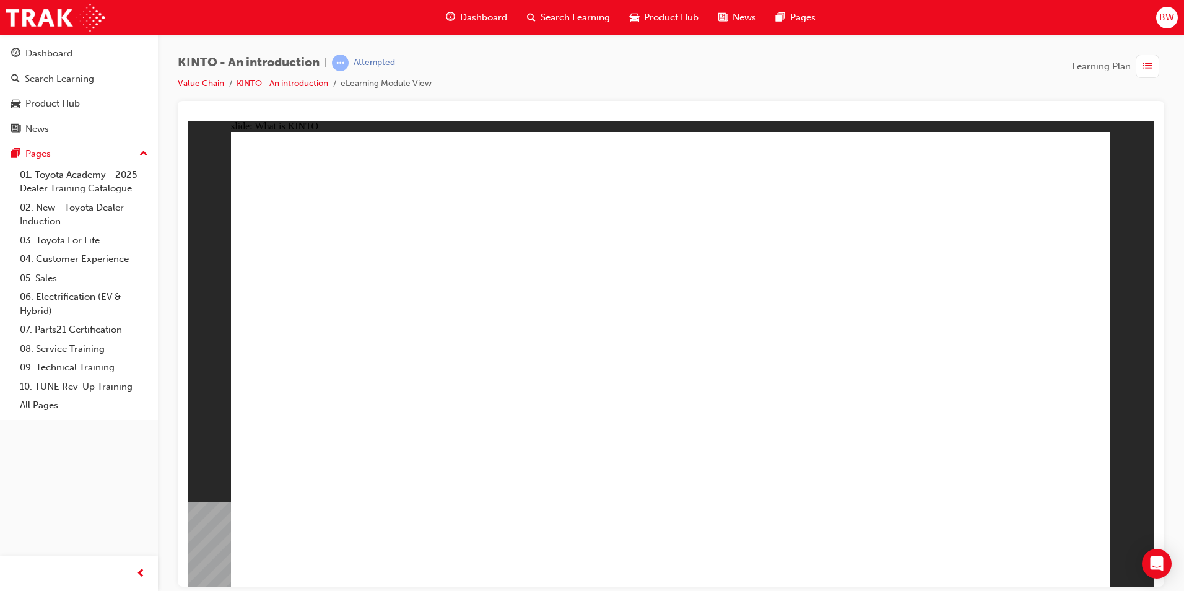
drag, startPoint x: 986, startPoint y: 302, endPoint x: 989, endPoint y: 283, distance: 18.8
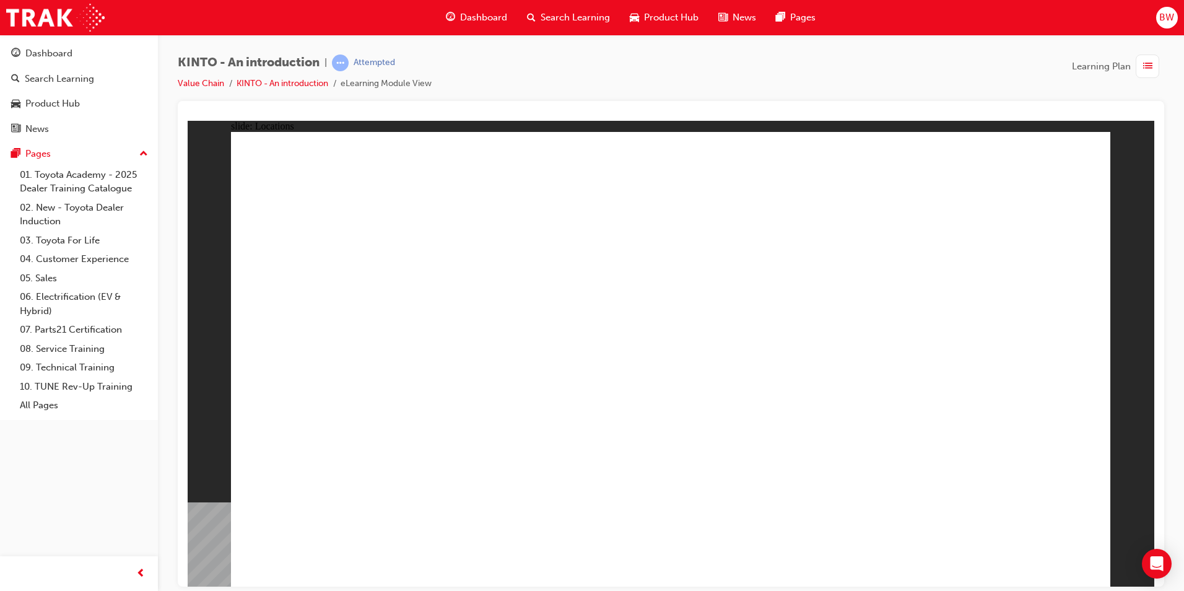
drag, startPoint x: 613, startPoint y: 309, endPoint x: 610, endPoint y: 321, distance: 12.8
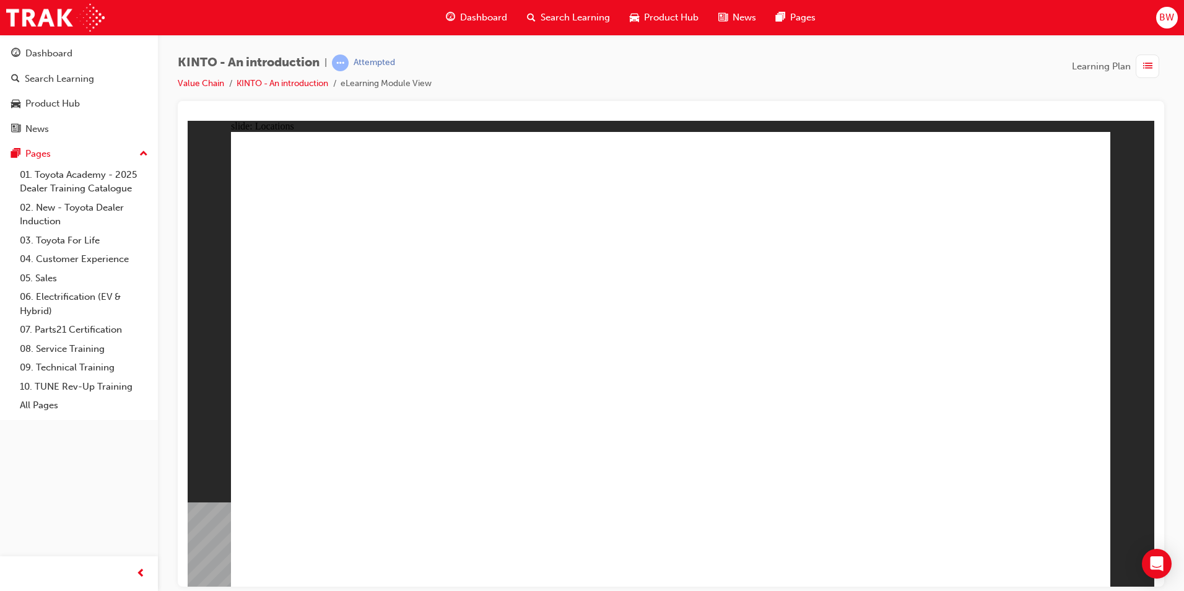
drag, startPoint x: 608, startPoint y: 357, endPoint x: 608, endPoint y: 372, distance: 14.2
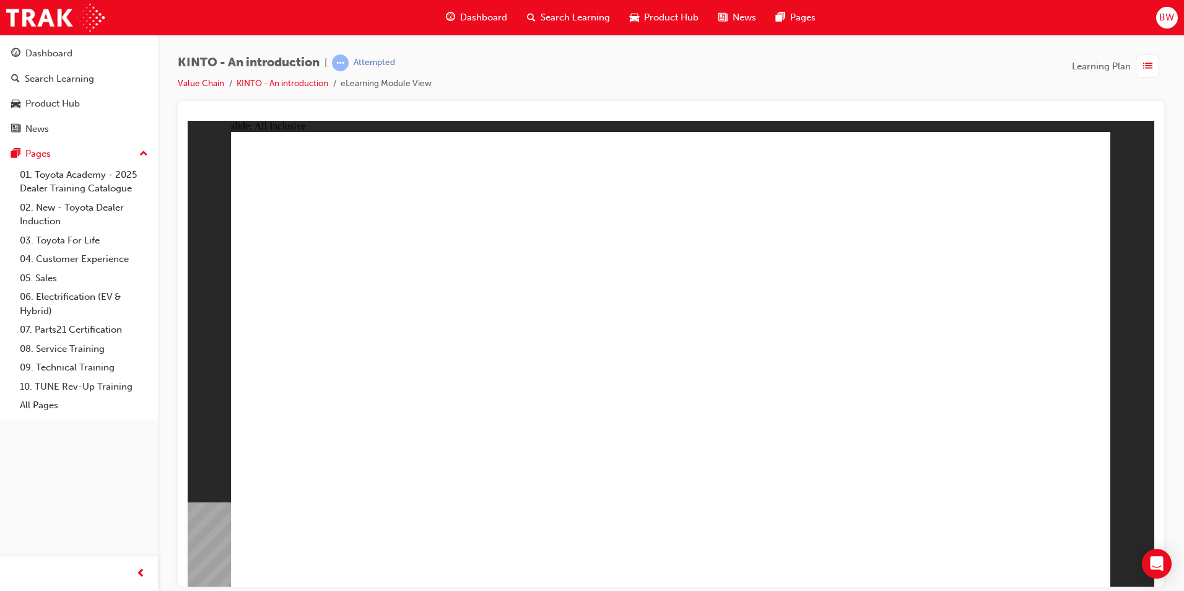
drag, startPoint x: 464, startPoint y: 273, endPoint x: 471, endPoint y: 267, distance: 8.3
drag, startPoint x: 731, startPoint y: 221, endPoint x: 866, endPoint y: 259, distance: 140.3
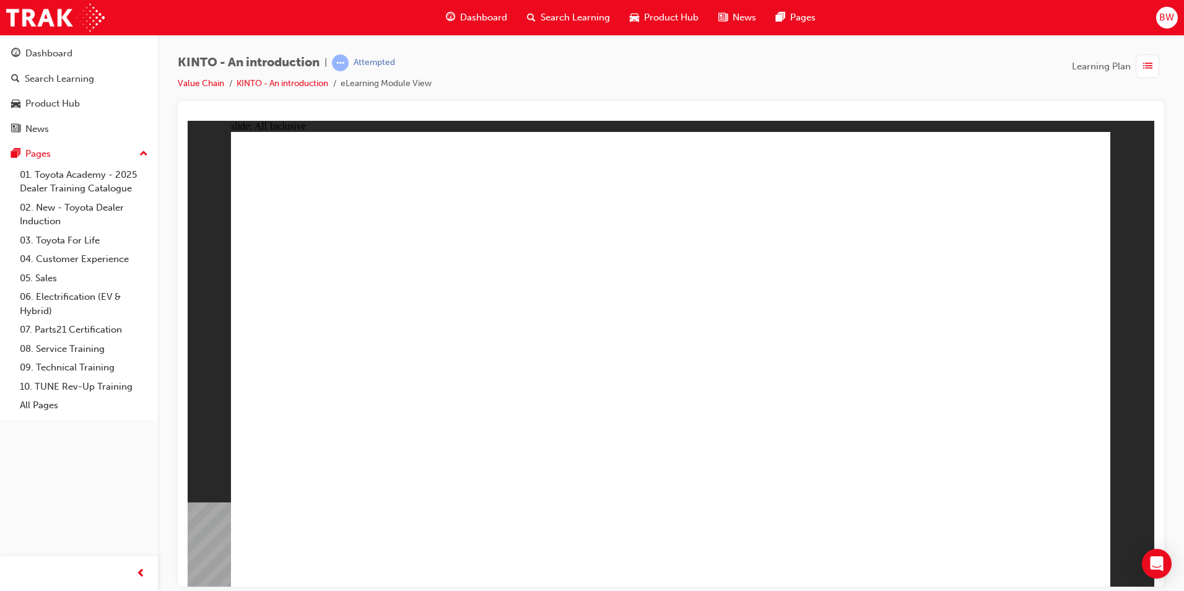
drag, startPoint x: 332, startPoint y: 290, endPoint x: 325, endPoint y: 235, distance: 56.1
drag, startPoint x: 325, startPoint y: 234, endPoint x: 394, endPoint y: 235, distance: 69.4
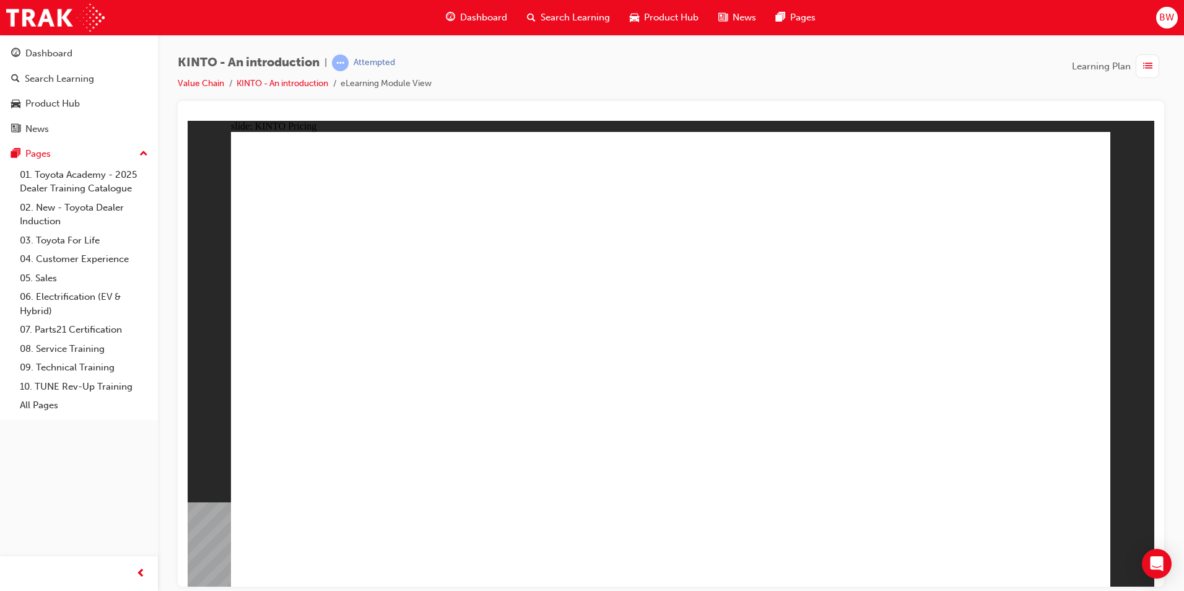
drag, startPoint x: 446, startPoint y: 306, endPoint x: 432, endPoint y: 324, distance: 23.0
drag, startPoint x: 645, startPoint y: 324, endPoint x: 664, endPoint y: 324, distance: 19.2
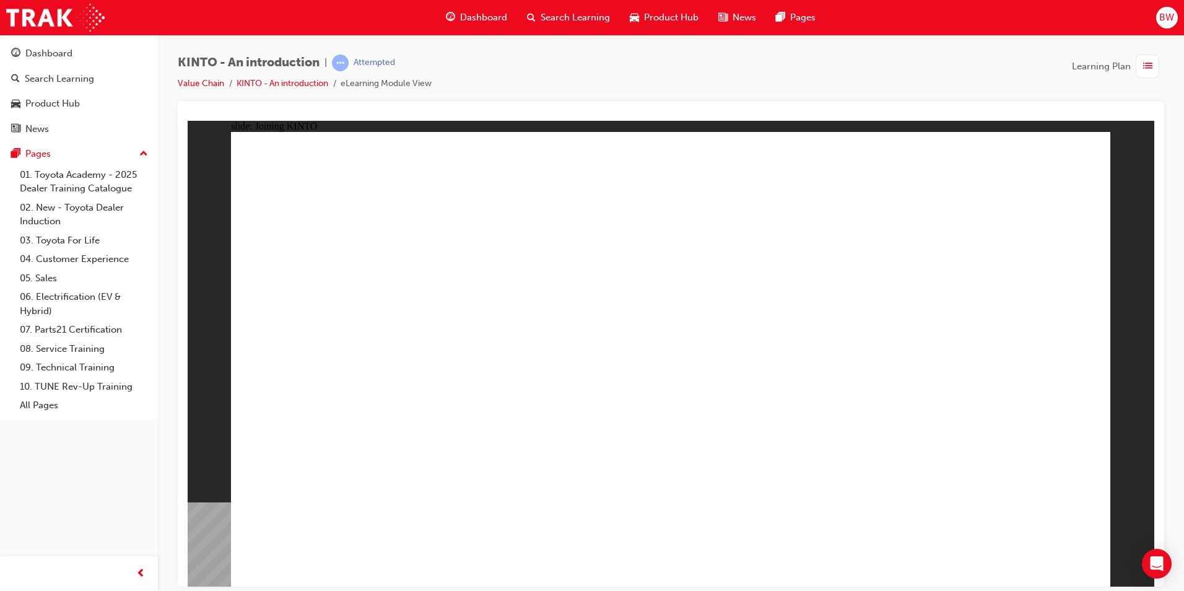
drag, startPoint x: 427, startPoint y: 343, endPoint x: 428, endPoint y: 377, distance: 34.1
drag, startPoint x: 428, startPoint y: 377, endPoint x: 430, endPoint y: 399, distance: 21.8
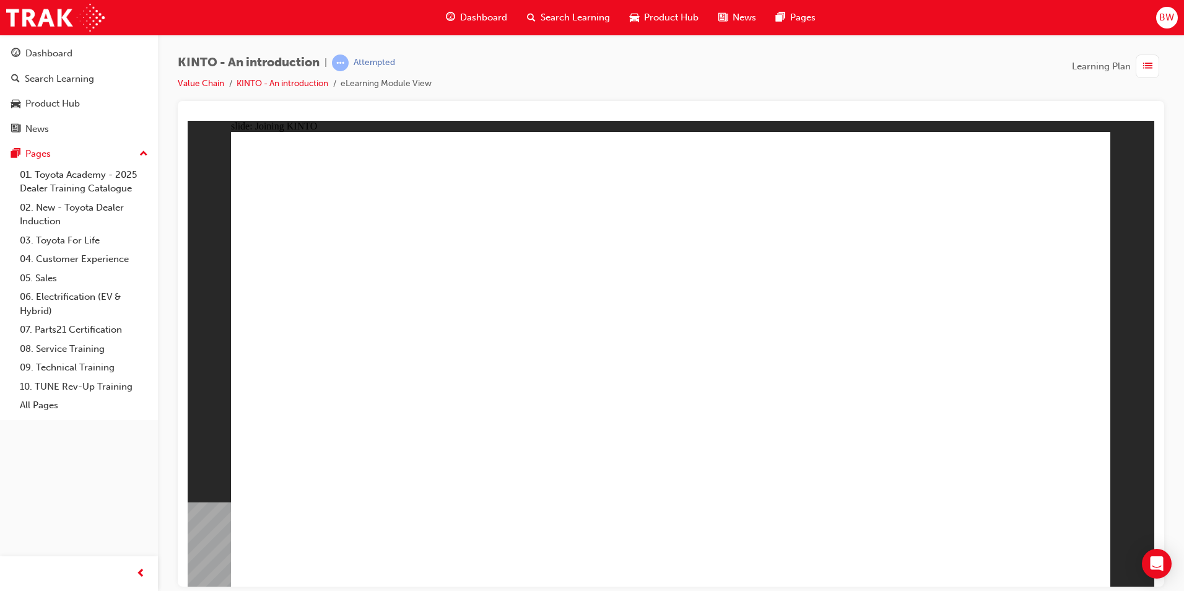
drag, startPoint x: 823, startPoint y: 198, endPoint x: 818, endPoint y: 217, distance: 19.8
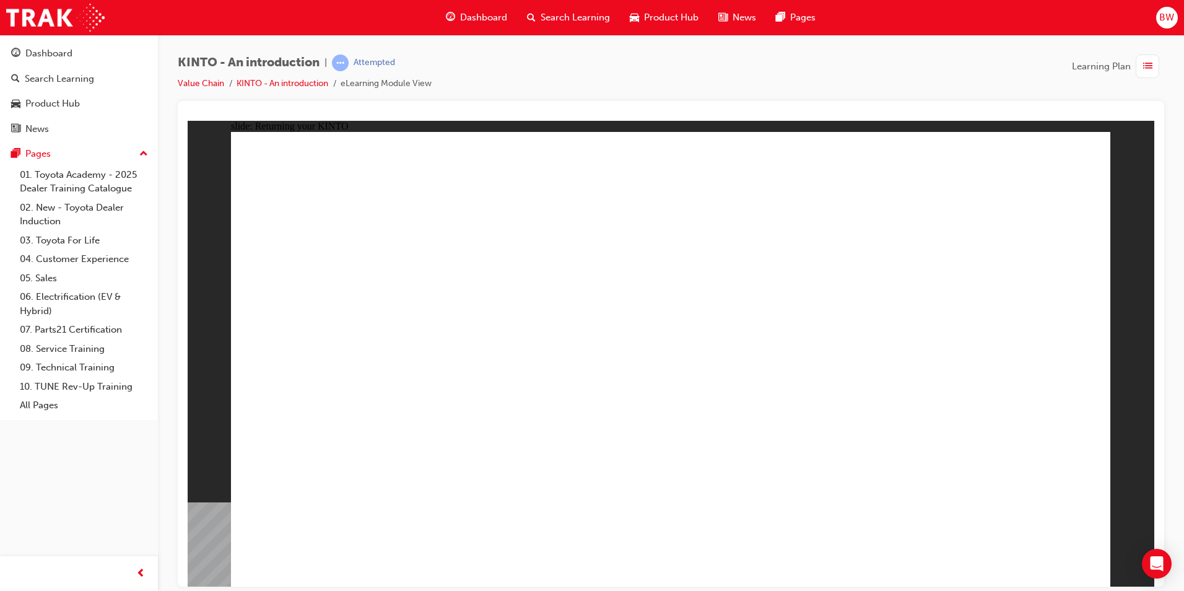
drag, startPoint x: 923, startPoint y: 278, endPoint x: 975, endPoint y: 285, distance: 53.1
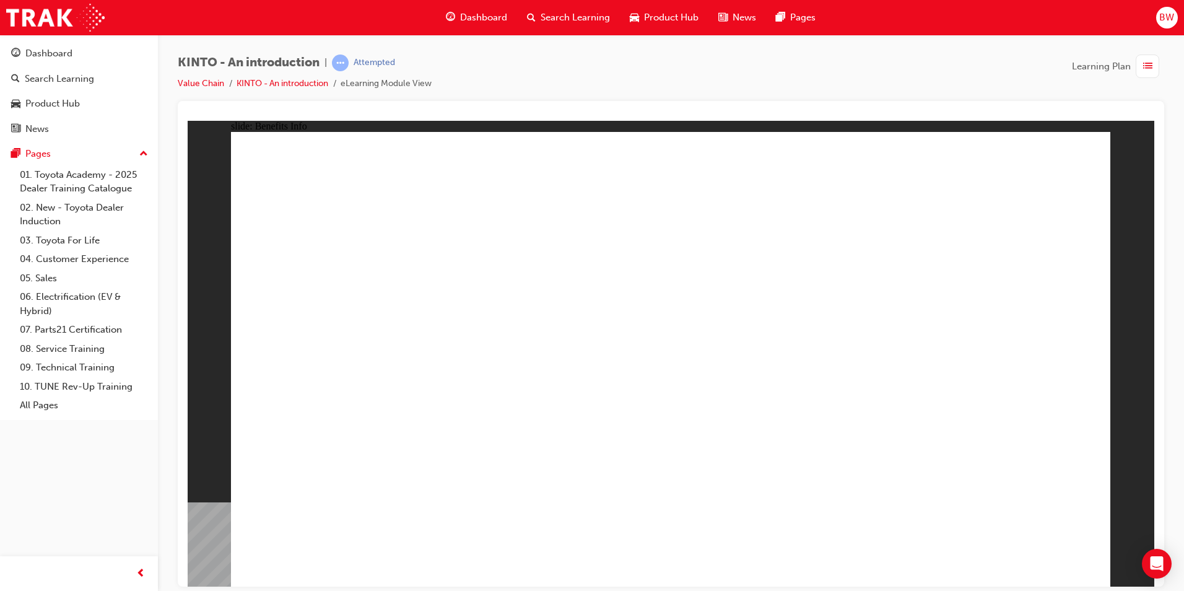
drag, startPoint x: 540, startPoint y: 350, endPoint x: 570, endPoint y: 329, distance: 36.1
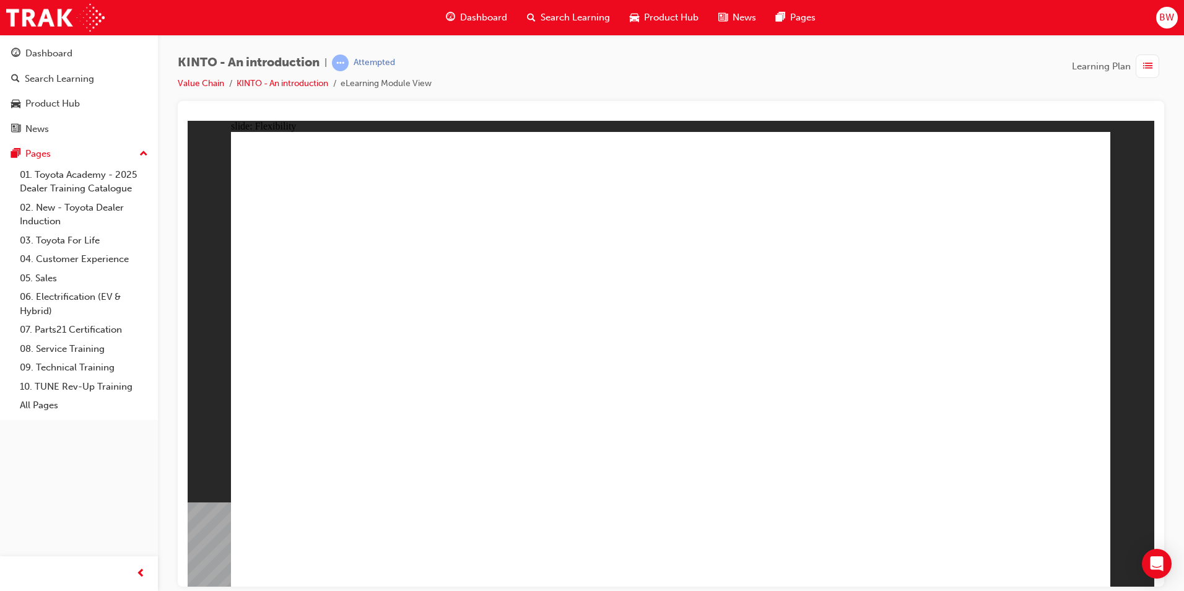
drag, startPoint x: 1087, startPoint y: 557, endPoint x: 1076, endPoint y: 563, distance: 12.5
drag, startPoint x: 1076, startPoint y: 563, endPoint x: 1069, endPoint y: 563, distance: 6.8
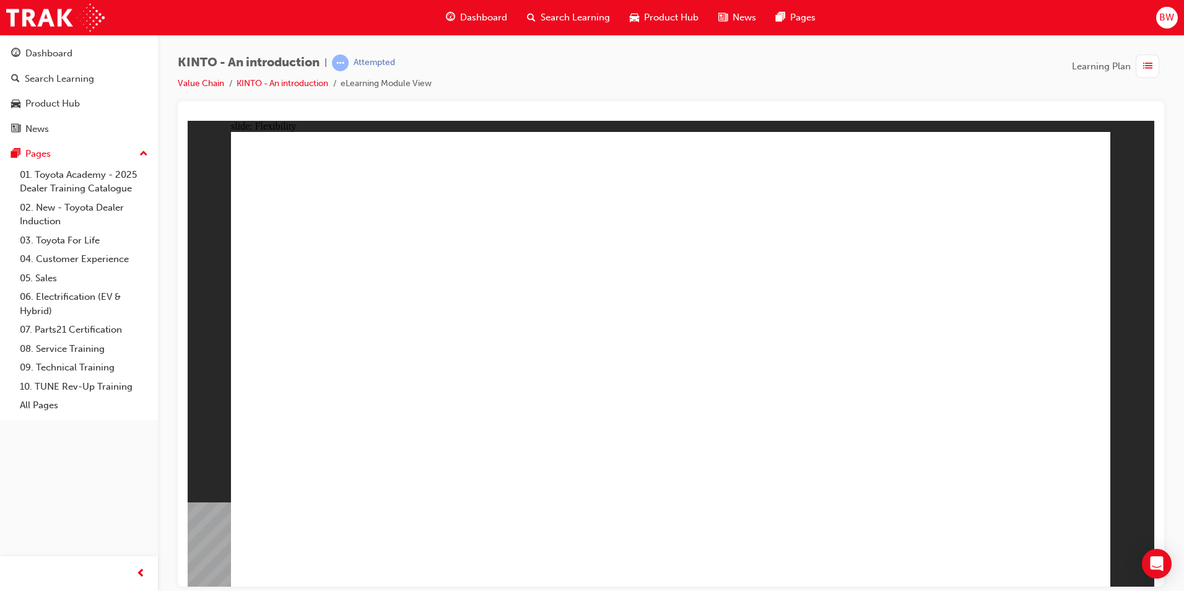
drag, startPoint x: 1069, startPoint y: 563, endPoint x: 1070, endPoint y: 552, distance: 11.2
drag, startPoint x: 703, startPoint y: 241, endPoint x: 739, endPoint y: 240, distance: 36.0
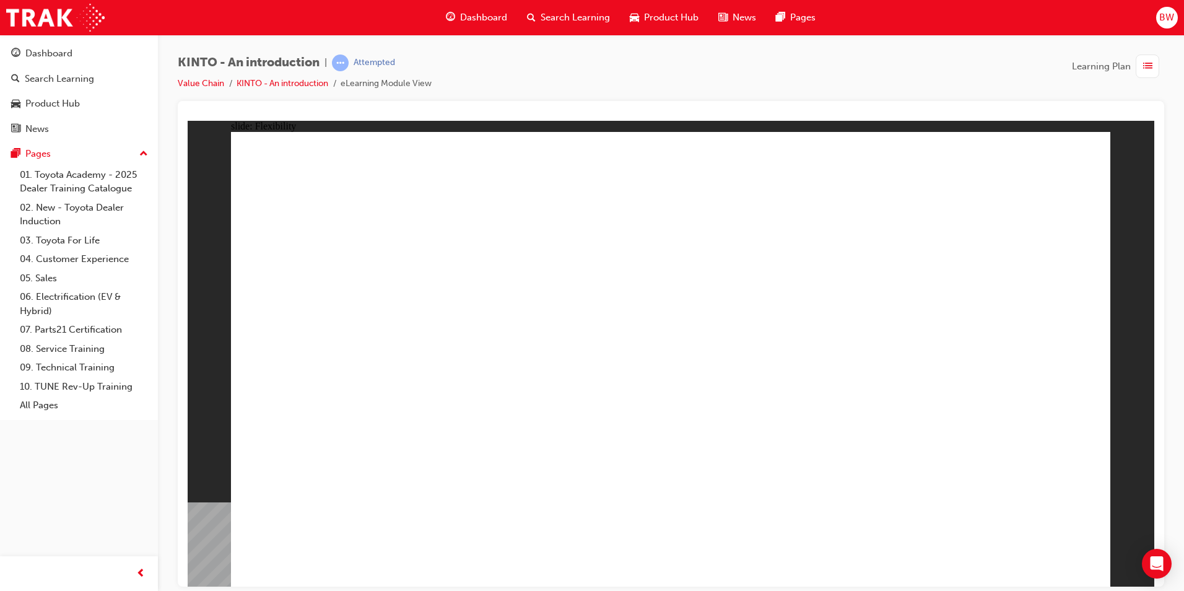
drag, startPoint x: 671, startPoint y: 263, endPoint x: 665, endPoint y: 256, distance: 8.3
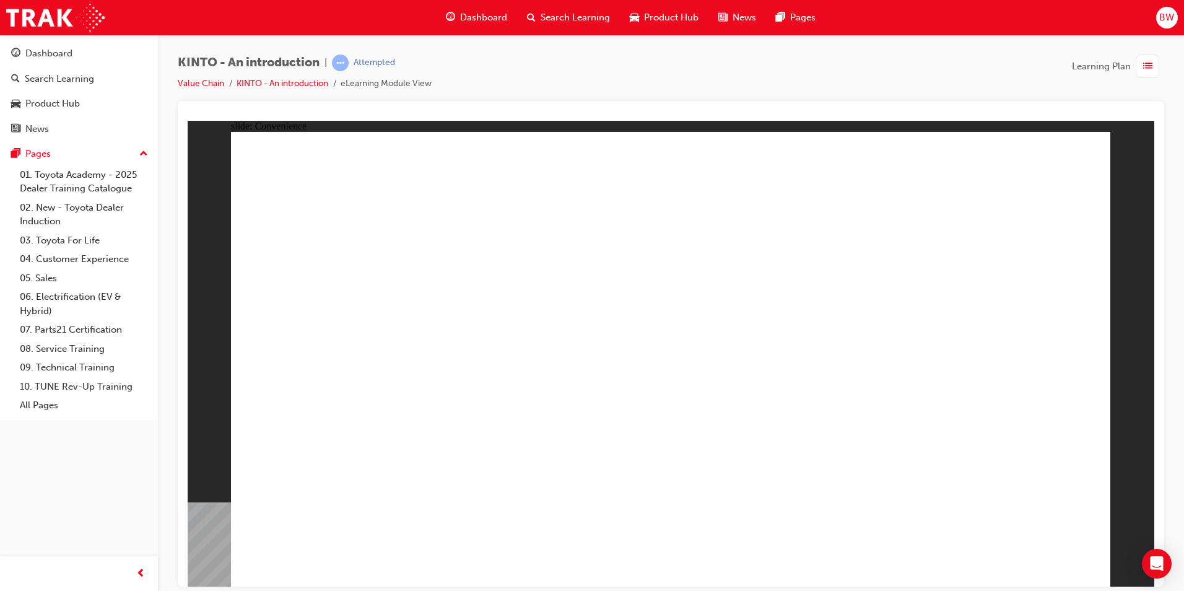
drag, startPoint x: 959, startPoint y: 278, endPoint x: 968, endPoint y: 278, distance: 8.7
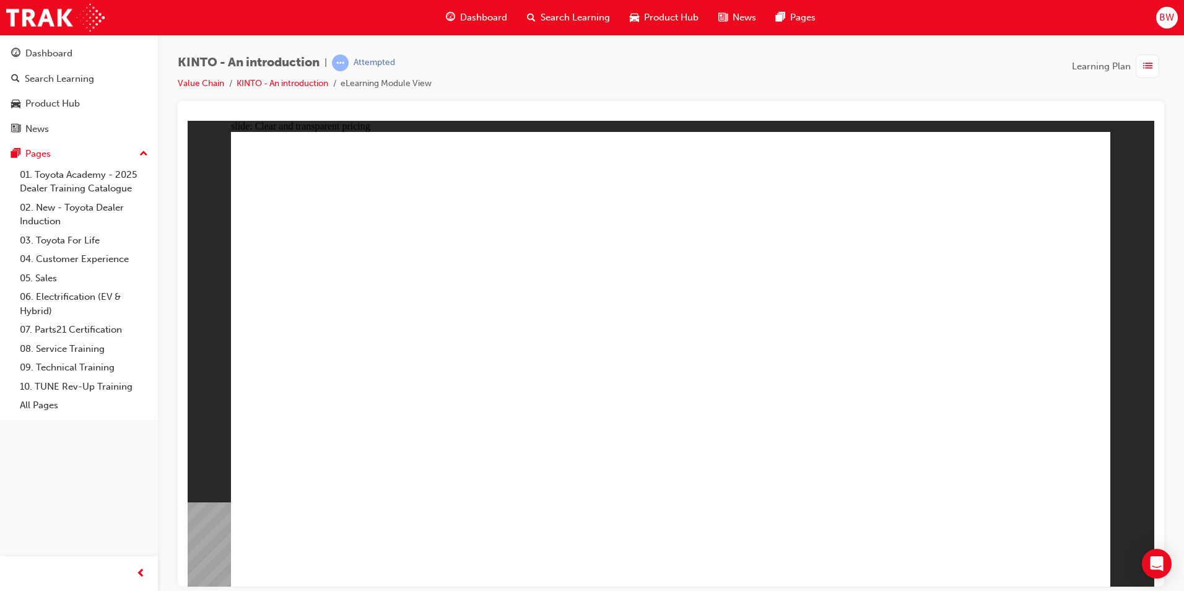
drag, startPoint x: 300, startPoint y: 195, endPoint x: 528, endPoint y: 201, distance: 227.9
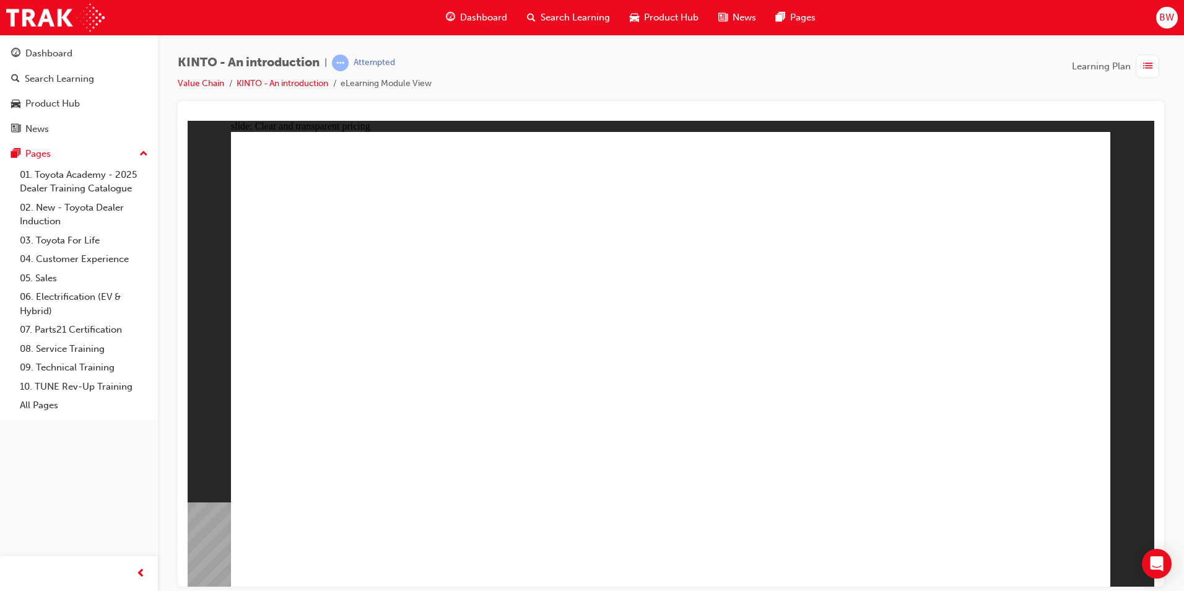
drag, startPoint x: 414, startPoint y: 370, endPoint x: 435, endPoint y: 373, distance: 20.7
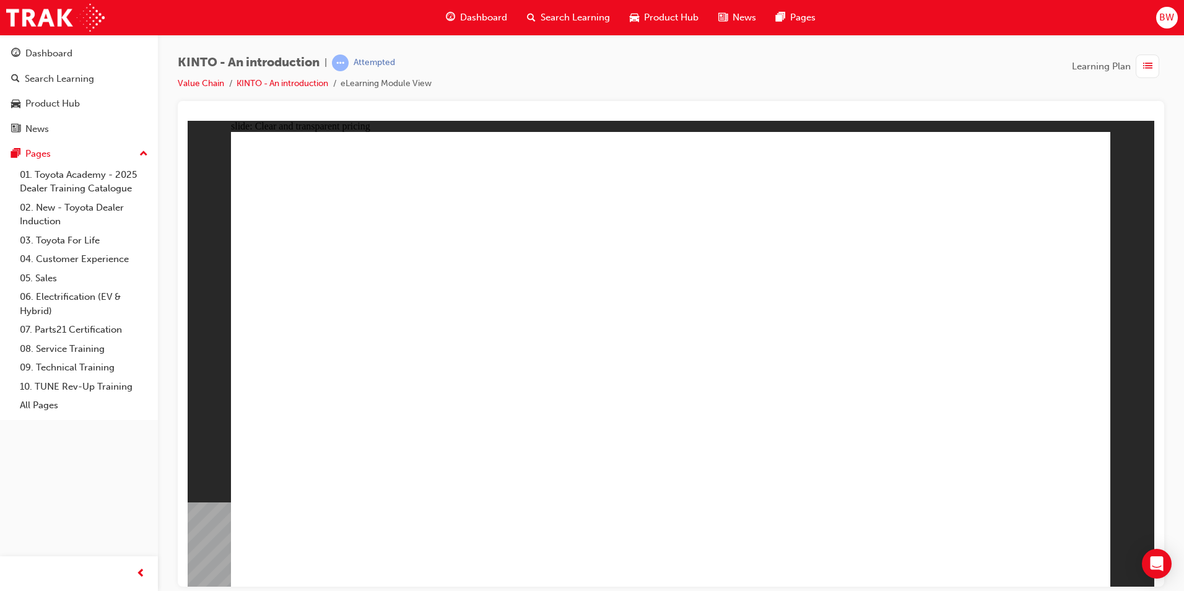
drag, startPoint x: 1037, startPoint y: 544, endPoint x: 1053, endPoint y: 555, distance: 19.4
drag, startPoint x: 373, startPoint y: 176, endPoint x: 449, endPoint y: 183, distance: 76.5
drag, startPoint x: 485, startPoint y: 188, endPoint x: 570, endPoint y: 208, distance: 87.7
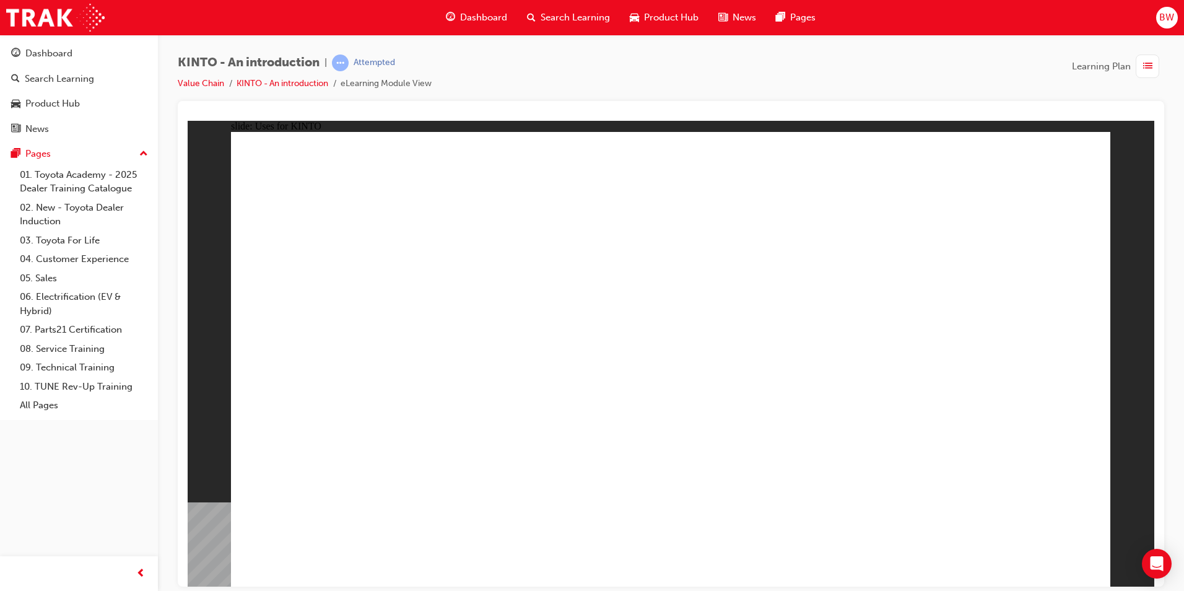
drag, startPoint x: 908, startPoint y: 349, endPoint x: 940, endPoint y: 349, distance: 32.2
drag, startPoint x: 947, startPoint y: 356, endPoint x: 955, endPoint y: 443, distance: 87.0
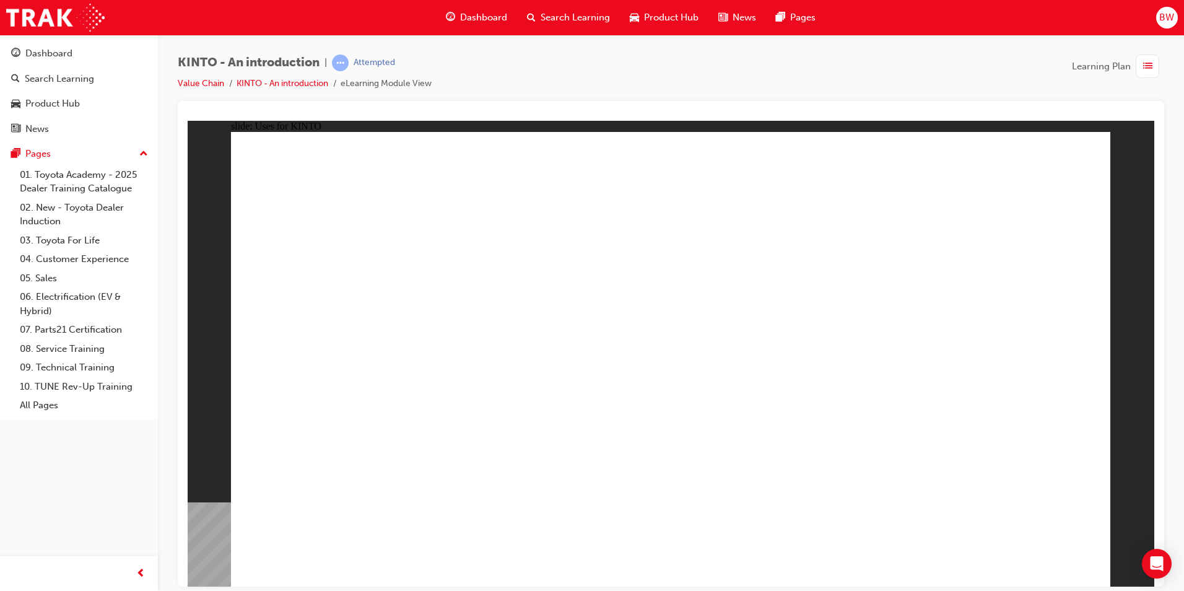
drag, startPoint x: 1062, startPoint y: 558, endPoint x: 1076, endPoint y: 566, distance: 16.1
drag, startPoint x: 1077, startPoint y: 567, endPoint x: 1069, endPoint y: 554, distance: 15.3
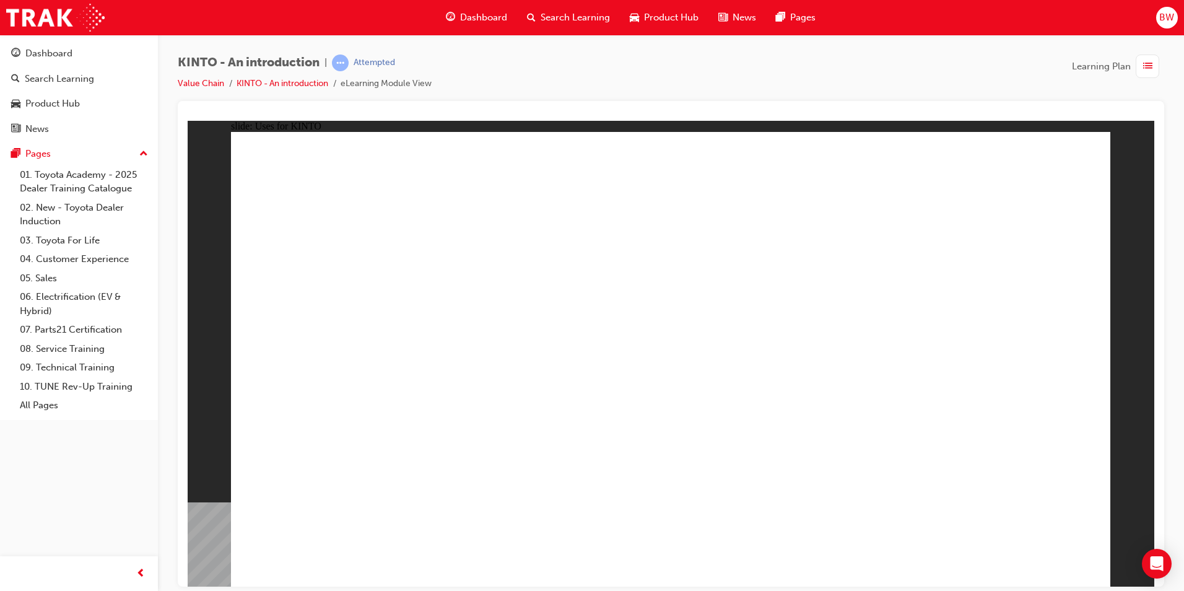
drag, startPoint x: 923, startPoint y: 378, endPoint x: 929, endPoint y: 391, distance: 13.8
drag, startPoint x: 1045, startPoint y: 556, endPoint x: 1052, endPoint y: 565, distance: 11.0
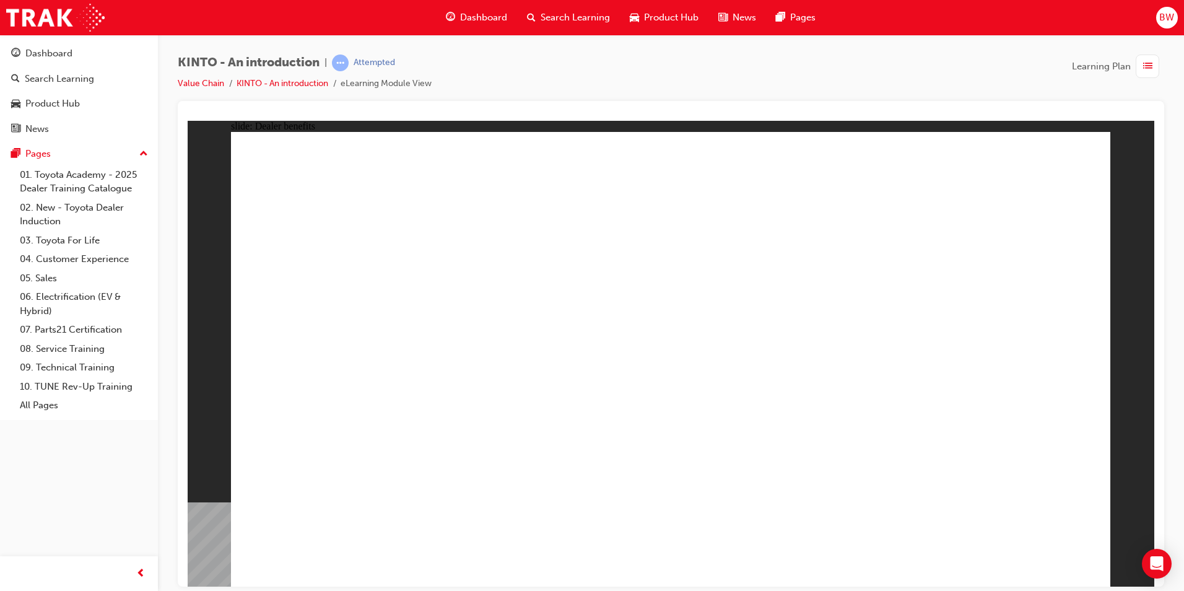
drag, startPoint x: 498, startPoint y: 187, endPoint x: 628, endPoint y: 266, distance: 152.3
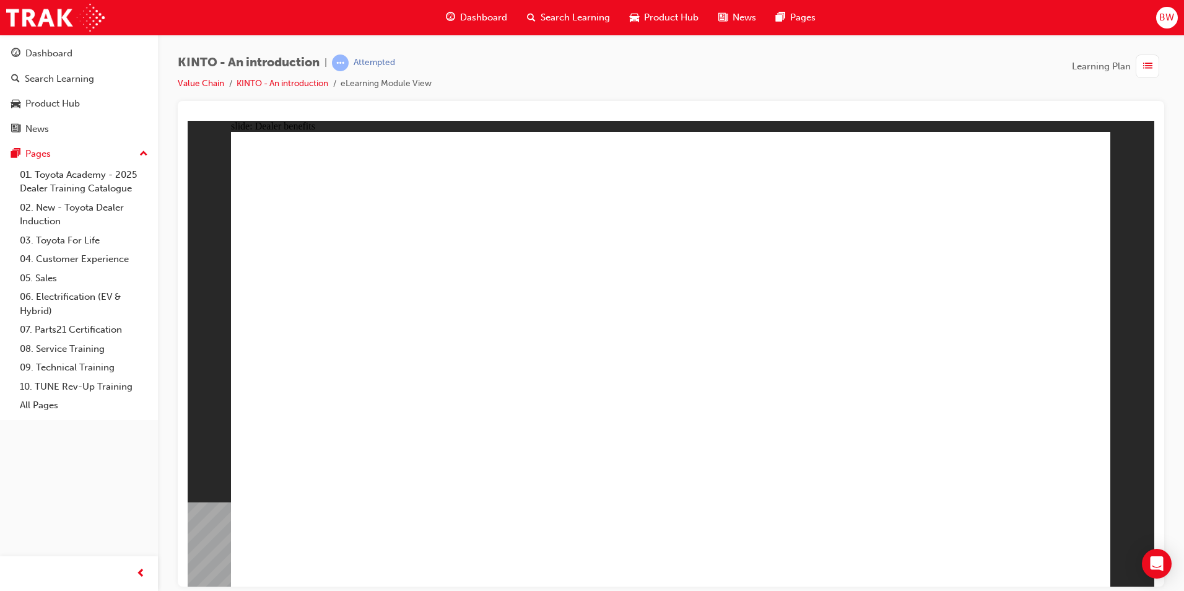
drag, startPoint x: 635, startPoint y: 396, endPoint x: 637, endPoint y: 405, distance: 8.8
drag, startPoint x: 654, startPoint y: 361, endPoint x: 656, endPoint y: 372, distance: 11.3
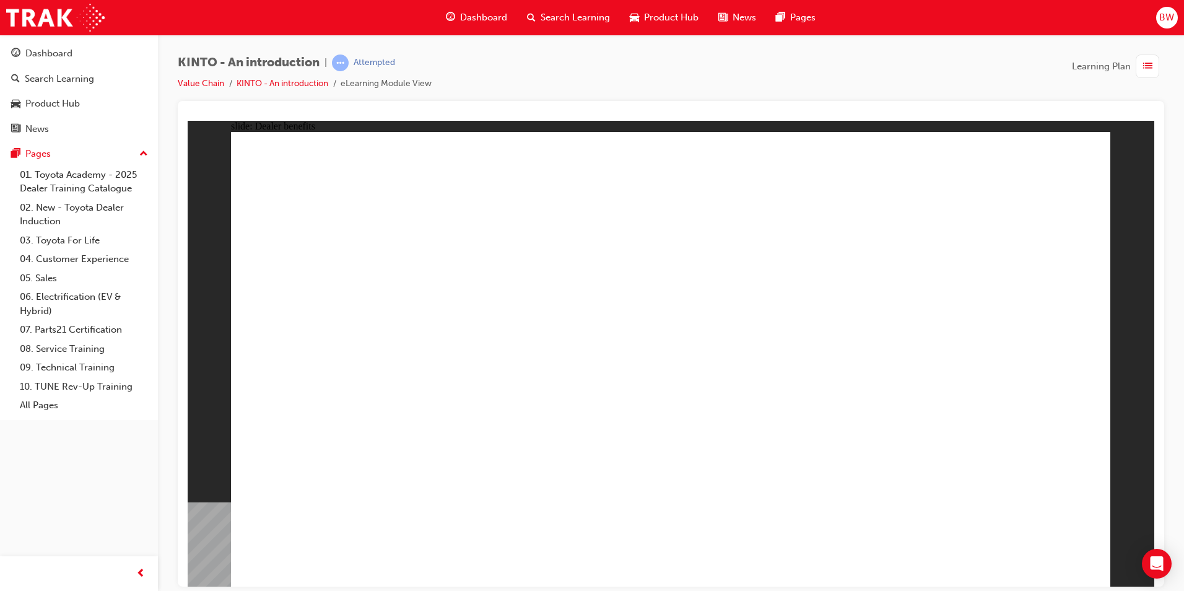
drag, startPoint x: 362, startPoint y: 323, endPoint x: 385, endPoint y: 362, distance: 45.6
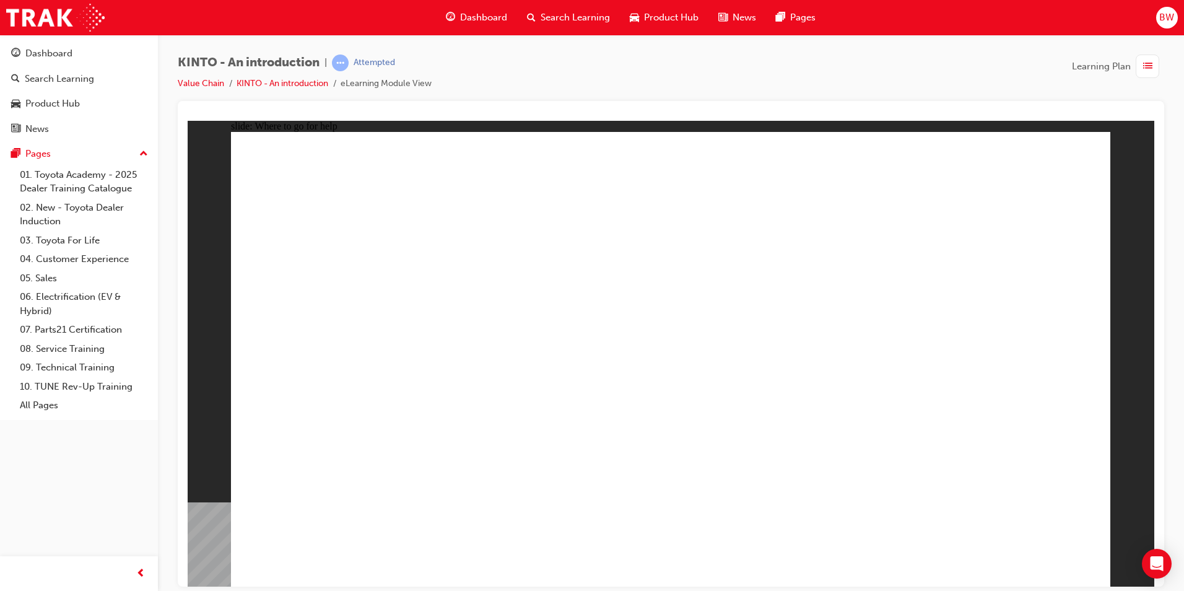
drag, startPoint x: 391, startPoint y: 435, endPoint x: 516, endPoint y: 445, distance: 126.1
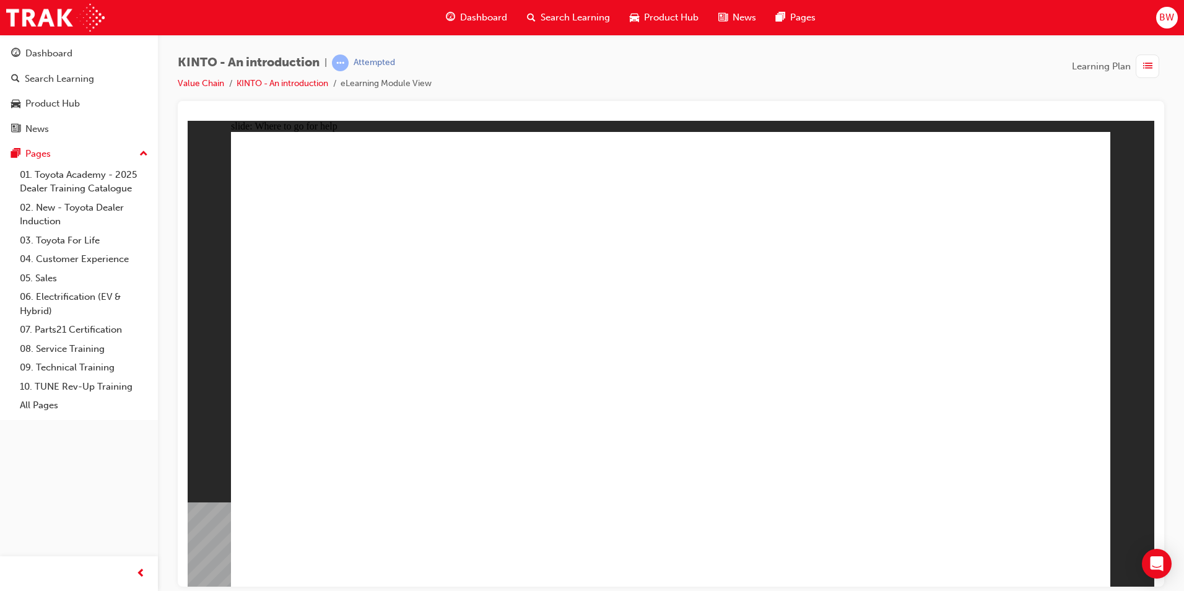
drag, startPoint x: 1049, startPoint y: 260, endPoint x: 1062, endPoint y: 275, distance: 20.2
drag, startPoint x: 828, startPoint y: 382, endPoint x: 796, endPoint y: 393, distance: 33.5
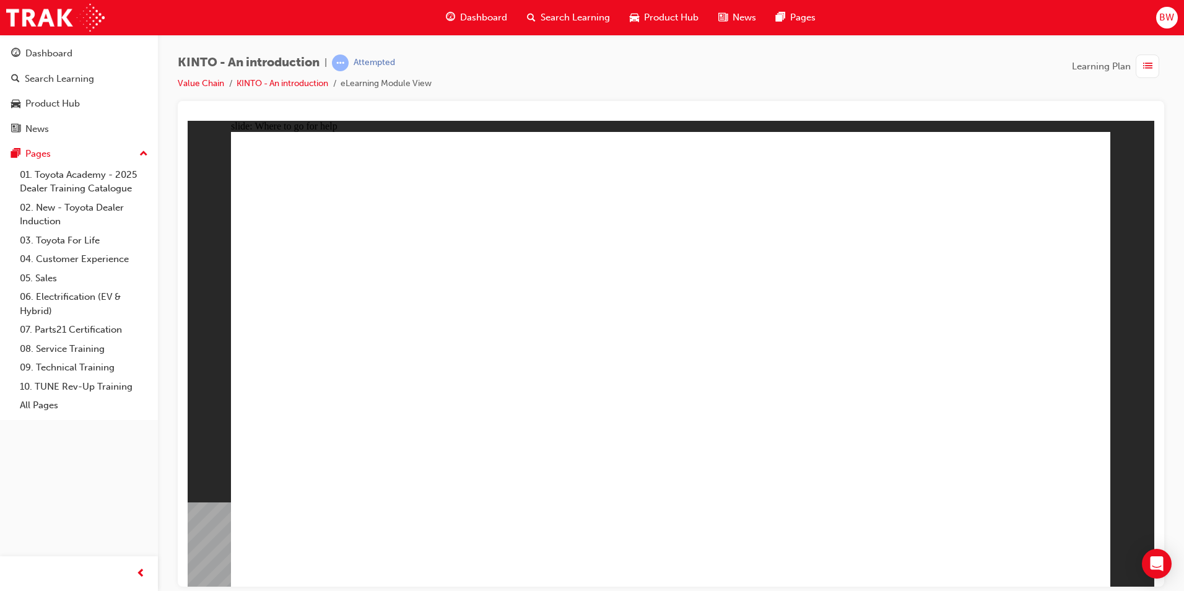
drag, startPoint x: 989, startPoint y: 511, endPoint x: 989, endPoint y: 461, distance: 50.2
drag, startPoint x: 1007, startPoint y: 413, endPoint x: 984, endPoint y: 342, distance: 74.2
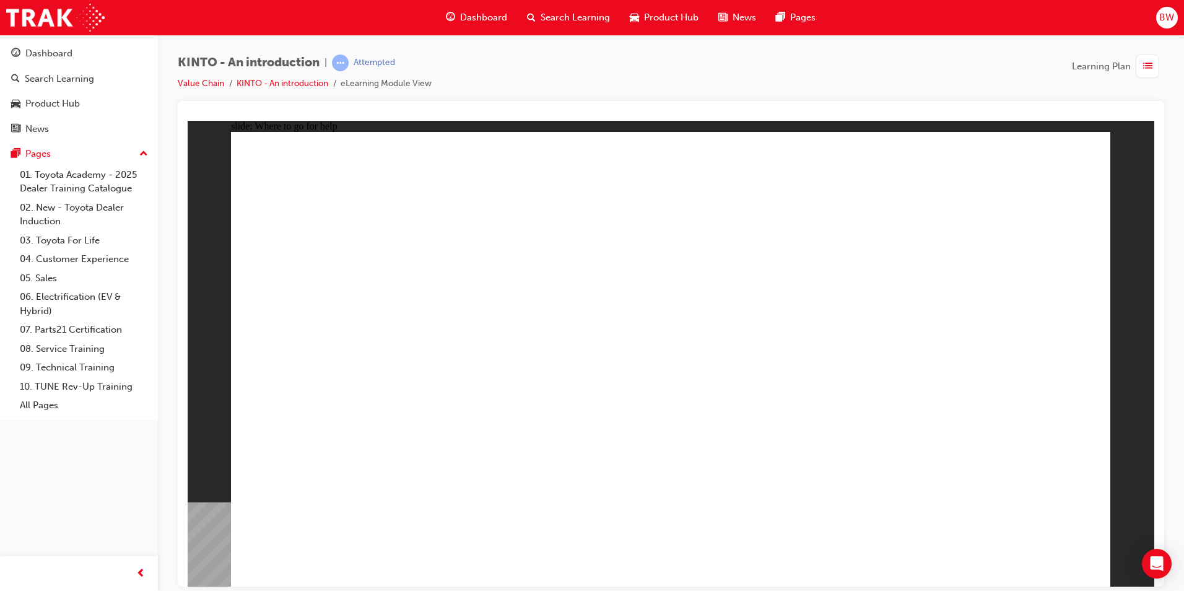
drag, startPoint x: 984, startPoint y: 342, endPoint x: 701, endPoint y: 270, distance: 292.7
drag, startPoint x: 337, startPoint y: 437, endPoint x: 329, endPoint y: 428, distance: 12.7
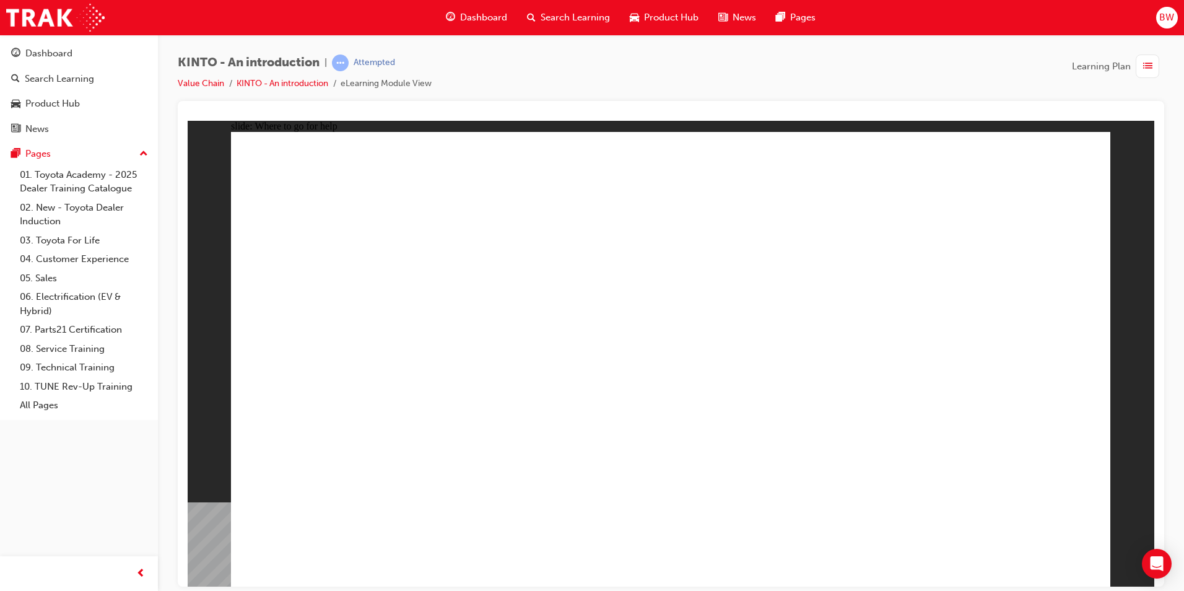
drag, startPoint x: 329, startPoint y: 428, endPoint x: 322, endPoint y: 418, distance: 12.0
drag, startPoint x: 322, startPoint y: 418, endPoint x: 377, endPoint y: 373, distance: 71.3
drag, startPoint x: 463, startPoint y: 372, endPoint x: 515, endPoint y: 408, distance: 64.1
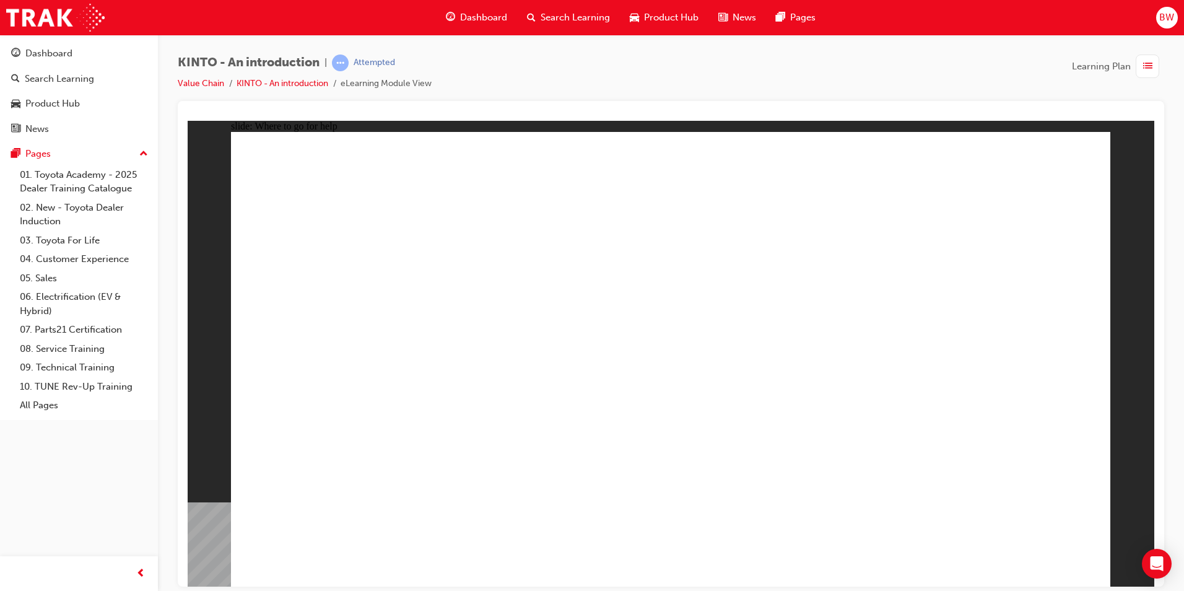
drag, startPoint x: 687, startPoint y: 435, endPoint x: 732, endPoint y: 246, distance: 193.7
drag, startPoint x: 732, startPoint y: 246, endPoint x: 758, endPoint y: 215, distance: 40.9
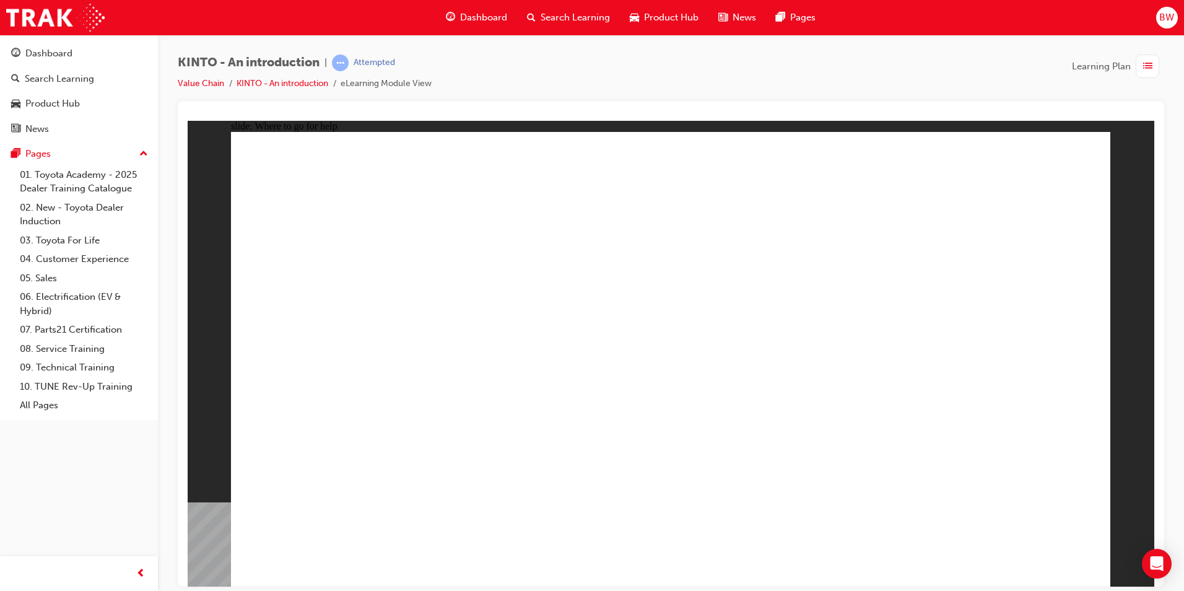
drag, startPoint x: 758, startPoint y: 215, endPoint x: 889, endPoint y: 267, distance: 140.6
drag
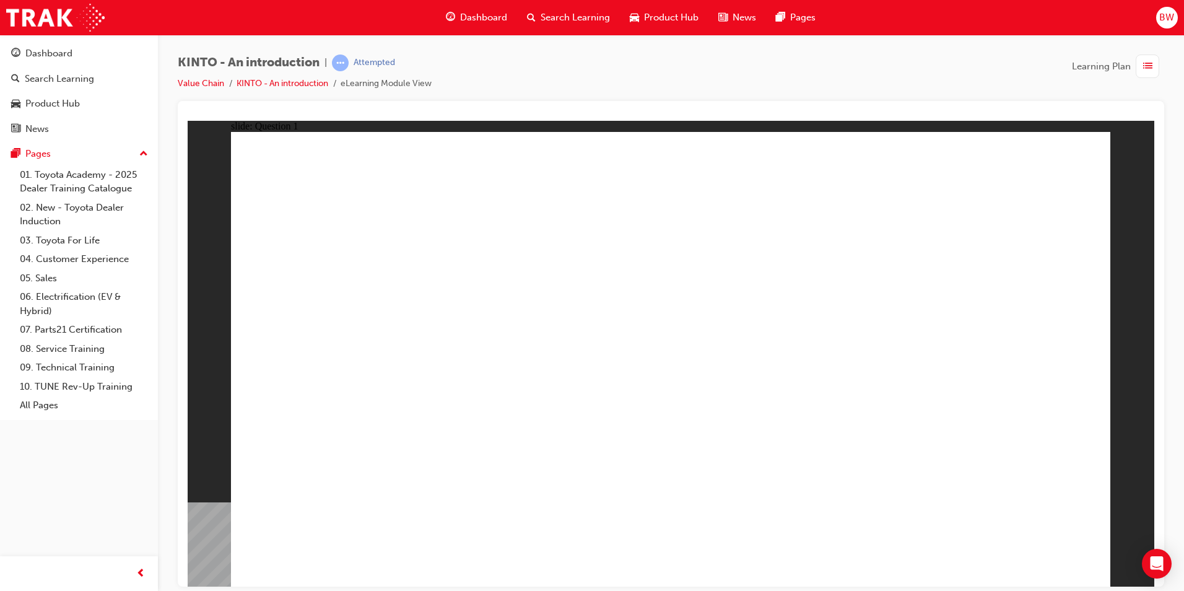
radio input "true"
checkbox input "true"
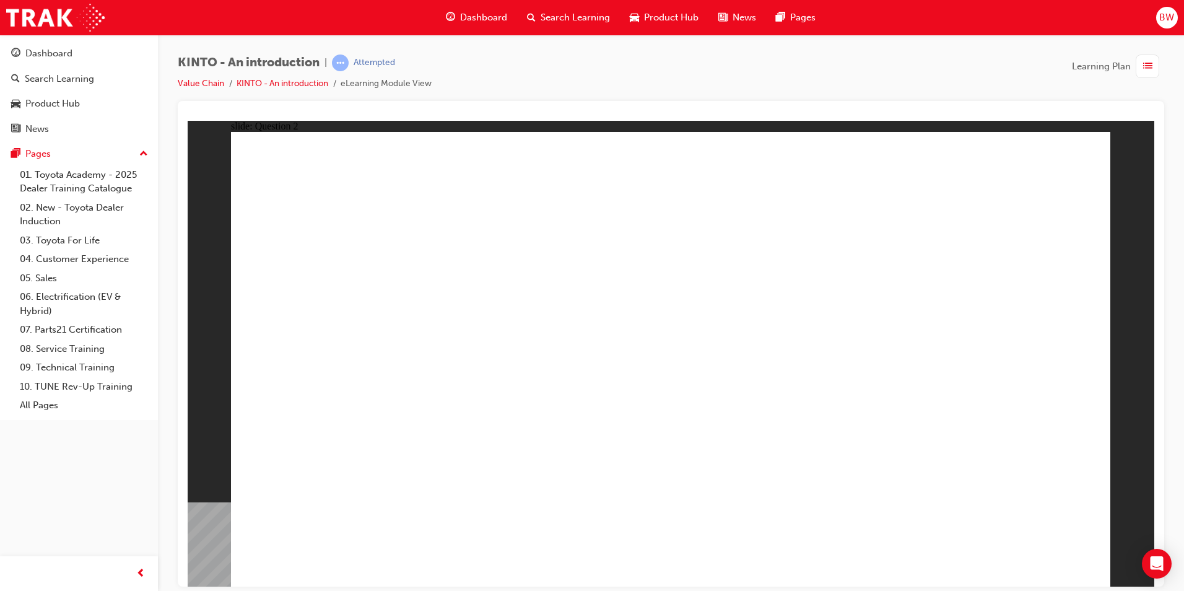
checkbox input "false"
checkbox input "true"
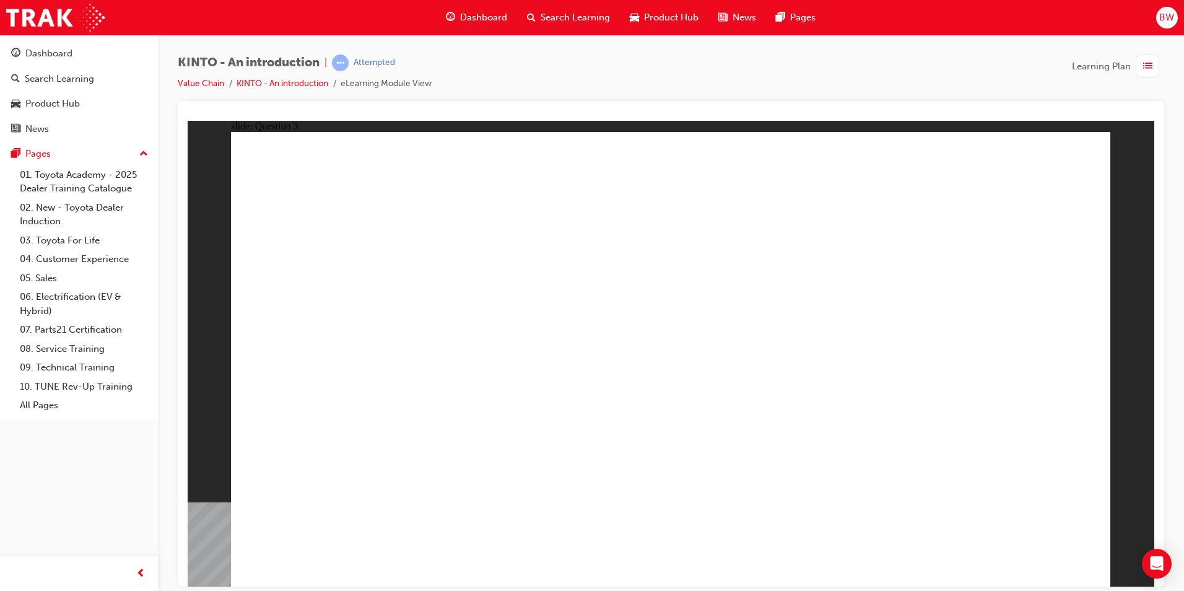
radio input "true"
drag, startPoint x: 834, startPoint y: 389, endPoint x: 372, endPoint y: 481, distance: 471.6
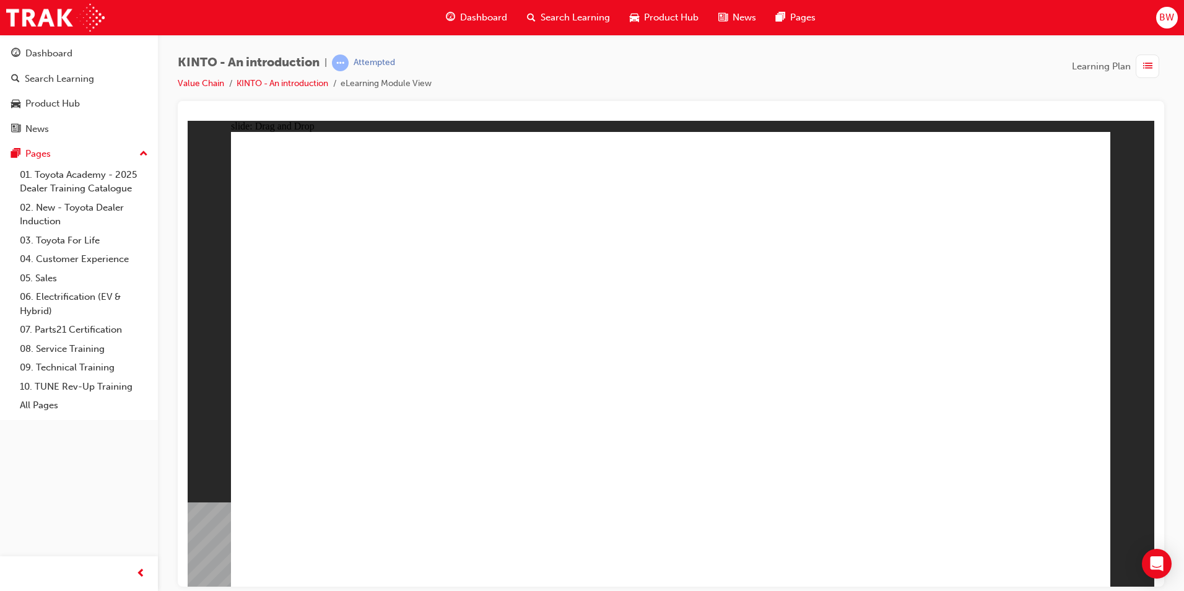
drag, startPoint x: 367, startPoint y: 386, endPoint x: 521, endPoint y: 490, distance: 186.0
drag, startPoint x: 691, startPoint y: 451, endPoint x: 687, endPoint y: 472, distance: 21.4
drag, startPoint x: 503, startPoint y: 381, endPoint x: 824, endPoint y: 465, distance: 331.6
drag, startPoint x: 967, startPoint y: 381, endPoint x: 826, endPoint y: 483, distance: 173.4
drag, startPoint x: 832, startPoint y: 388, endPoint x: 829, endPoint y: 380, distance: 9.2
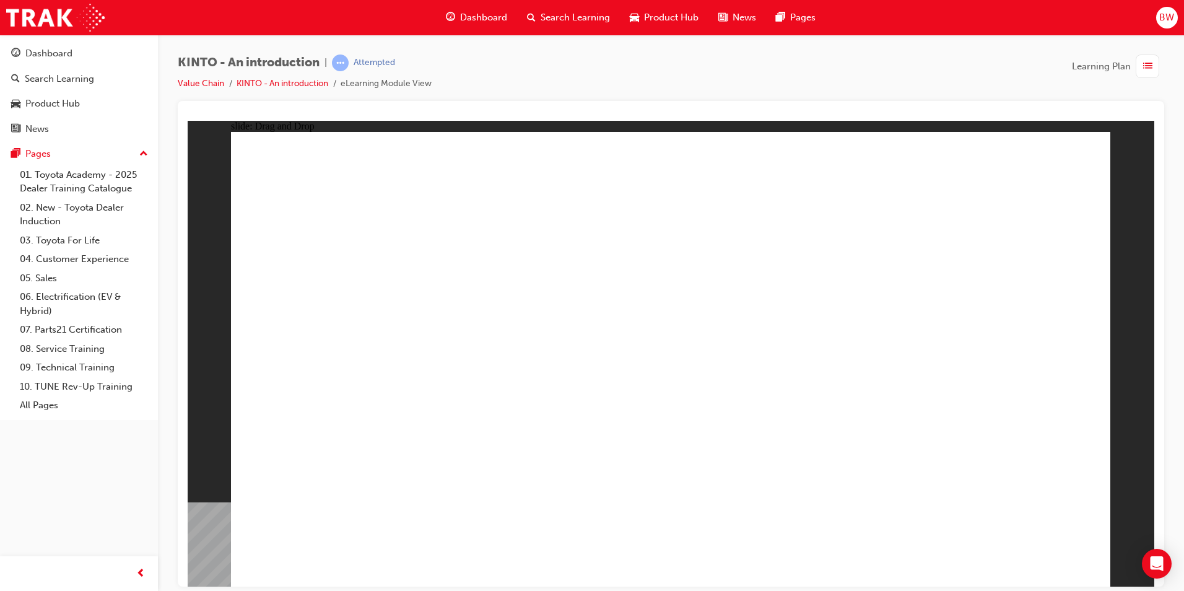
drag, startPoint x: 843, startPoint y: 509, endPoint x: 988, endPoint y: 497, distance: 145.4
drag, startPoint x: 870, startPoint y: 367, endPoint x: 890, endPoint y: 475, distance: 110.2
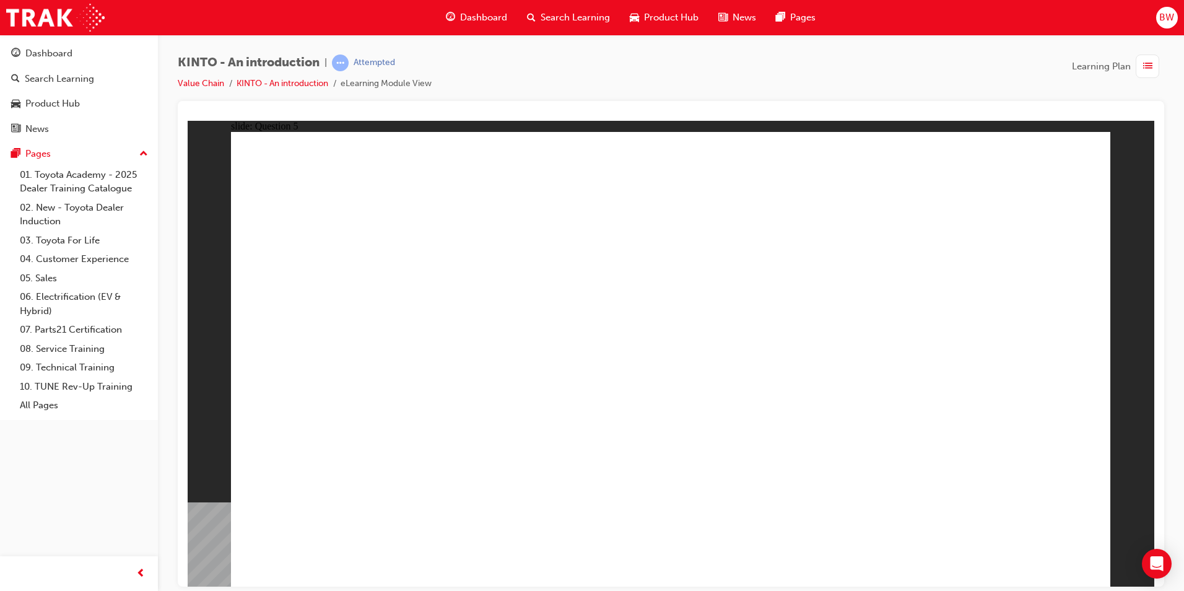
radio input "true"
